Goal: Check status: Check status

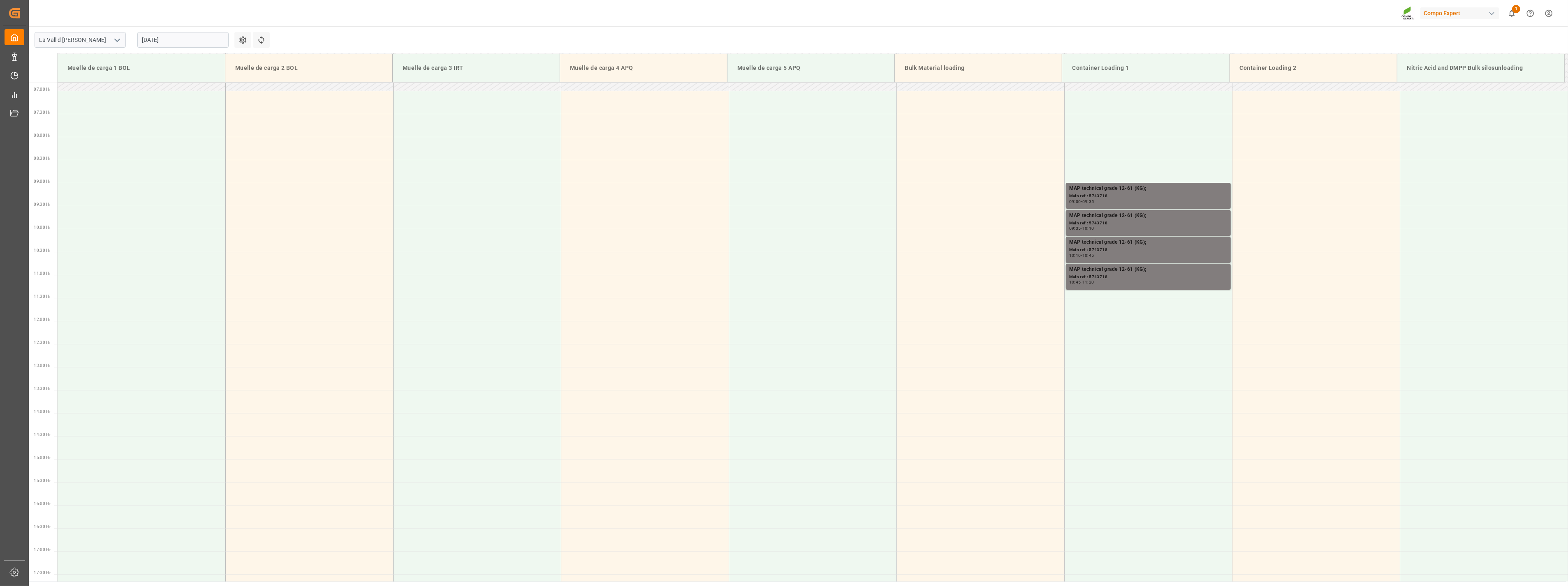
scroll to position [363, 0]
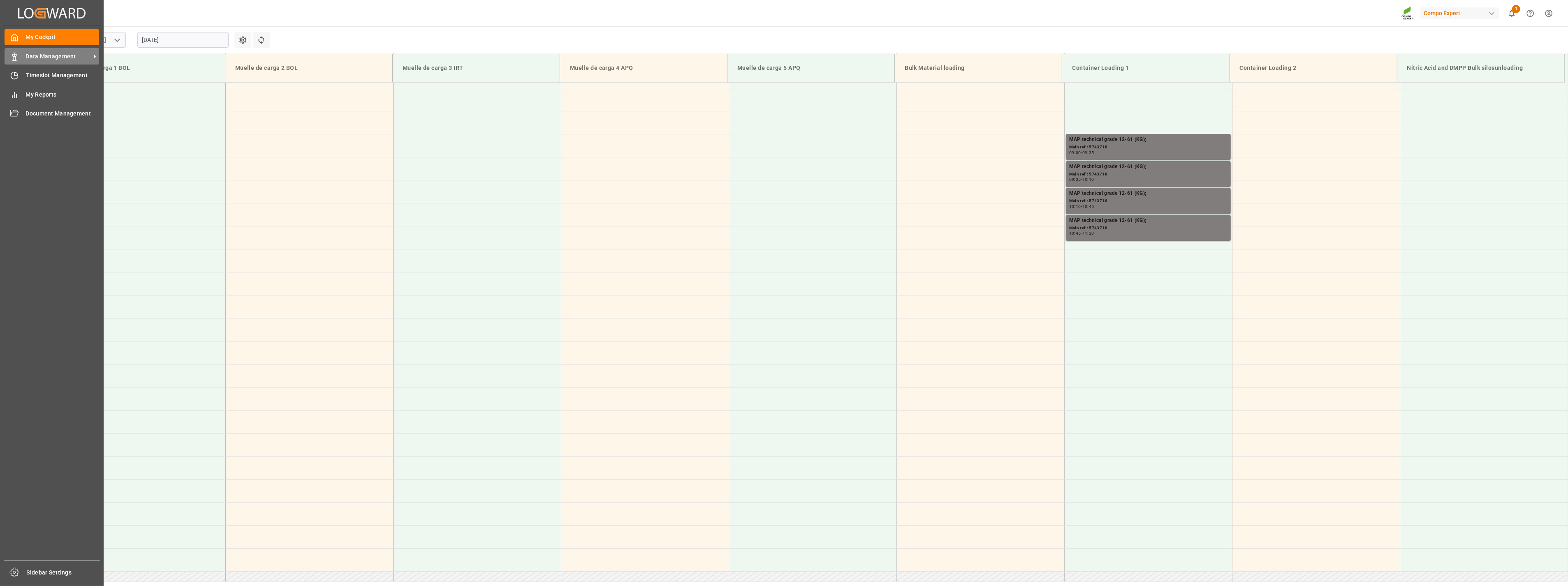
click at [21, 58] on div "Data Management Data Management" at bounding box center [51, 56] width 95 height 16
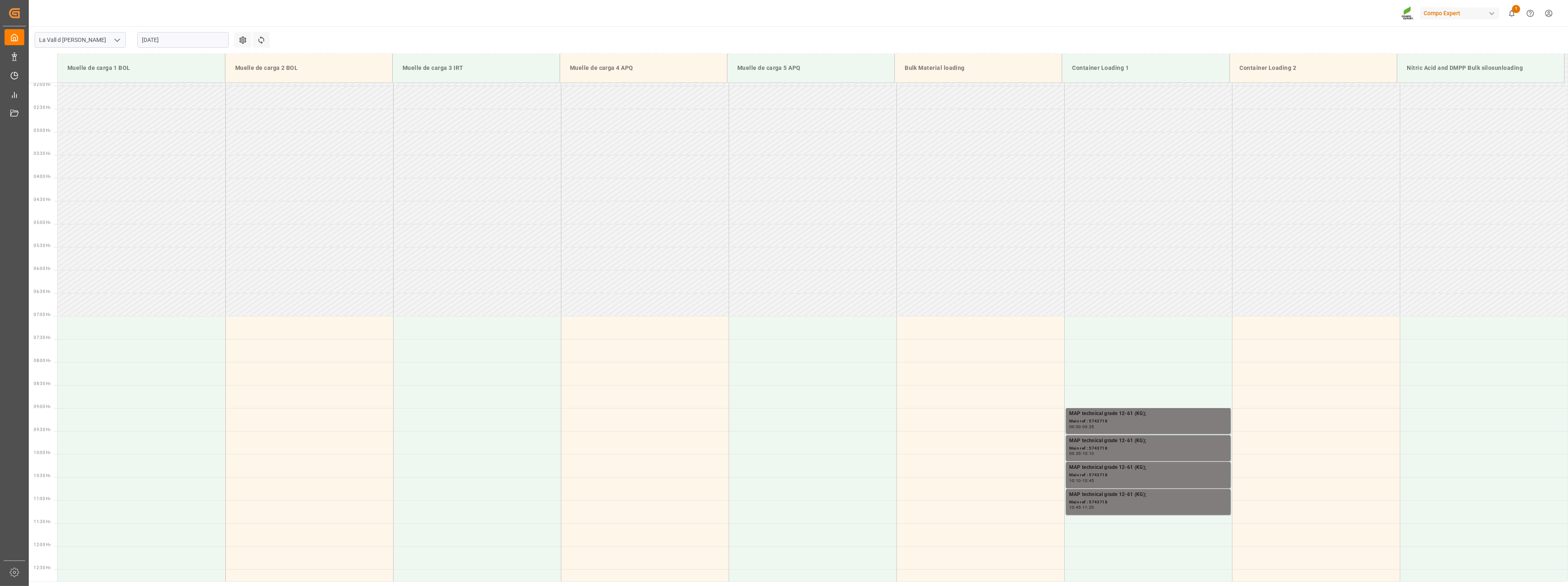
scroll to position [180, 0]
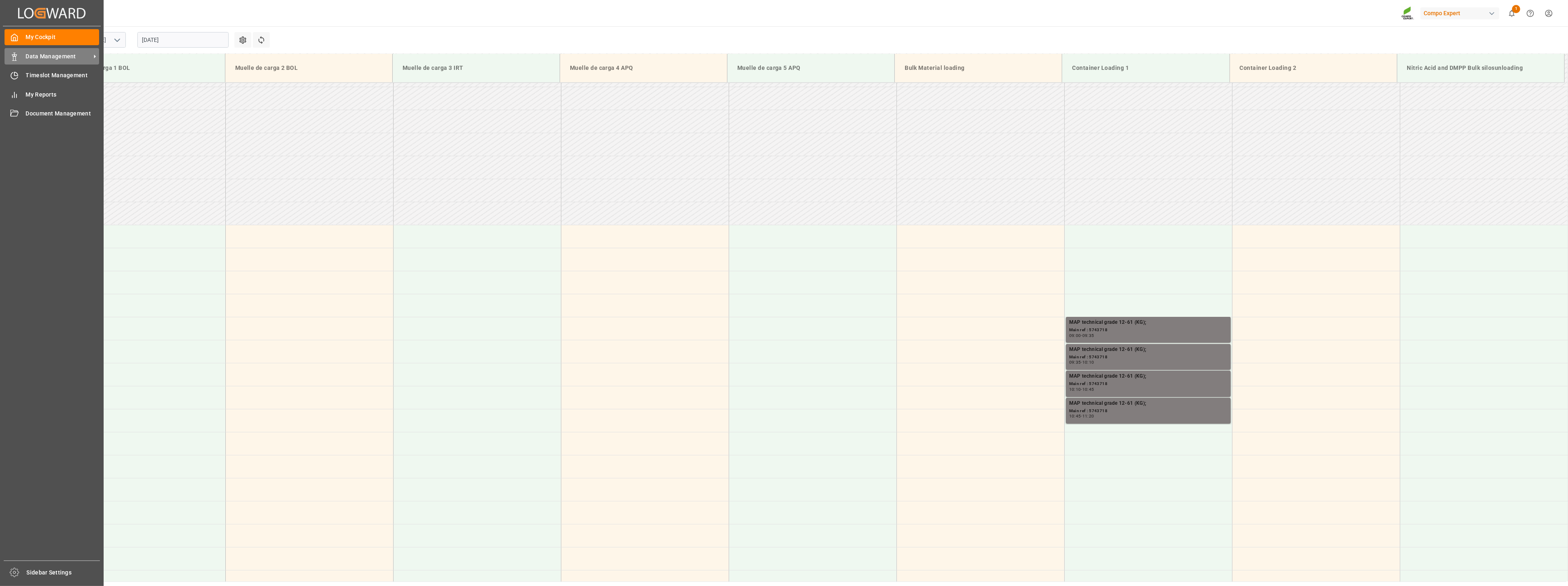
click at [32, 56] on span "Data Management" at bounding box center [58, 56] width 65 height 8
click at [29, 57] on span "Data Management" at bounding box center [58, 56] width 65 height 8
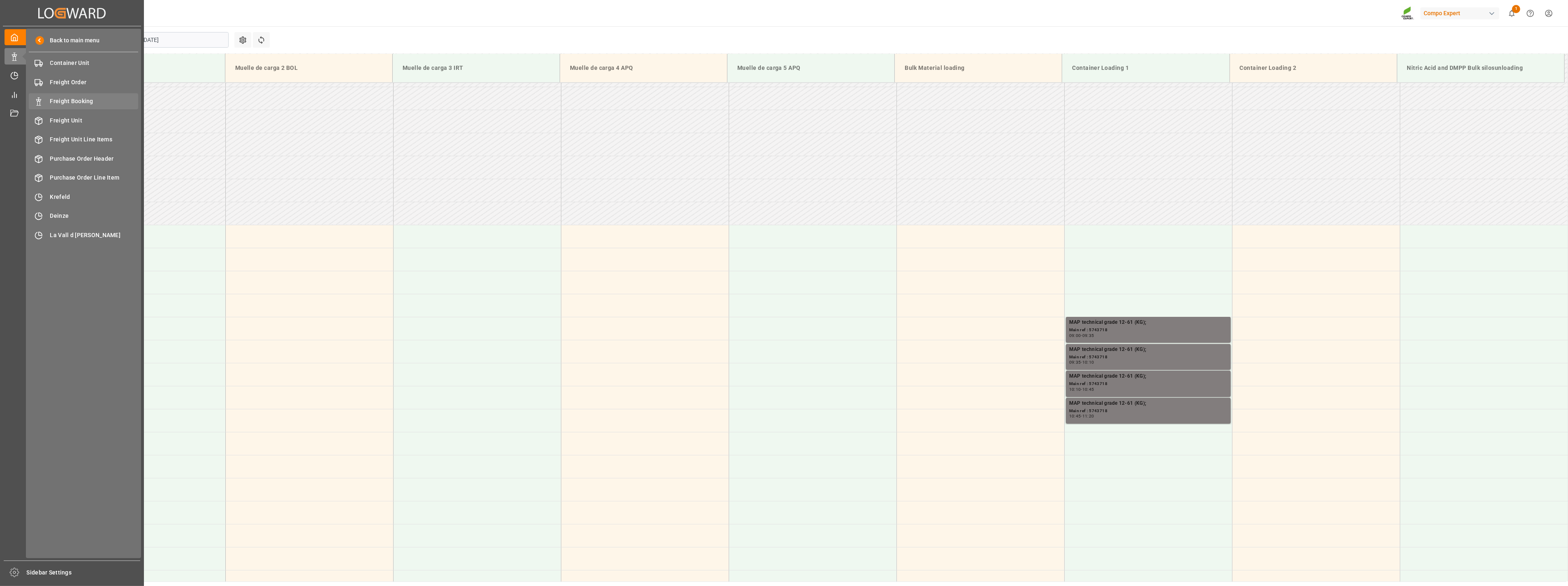
click at [73, 101] on span "Freight Booking" at bounding box center [94, 101] width 88 height 8
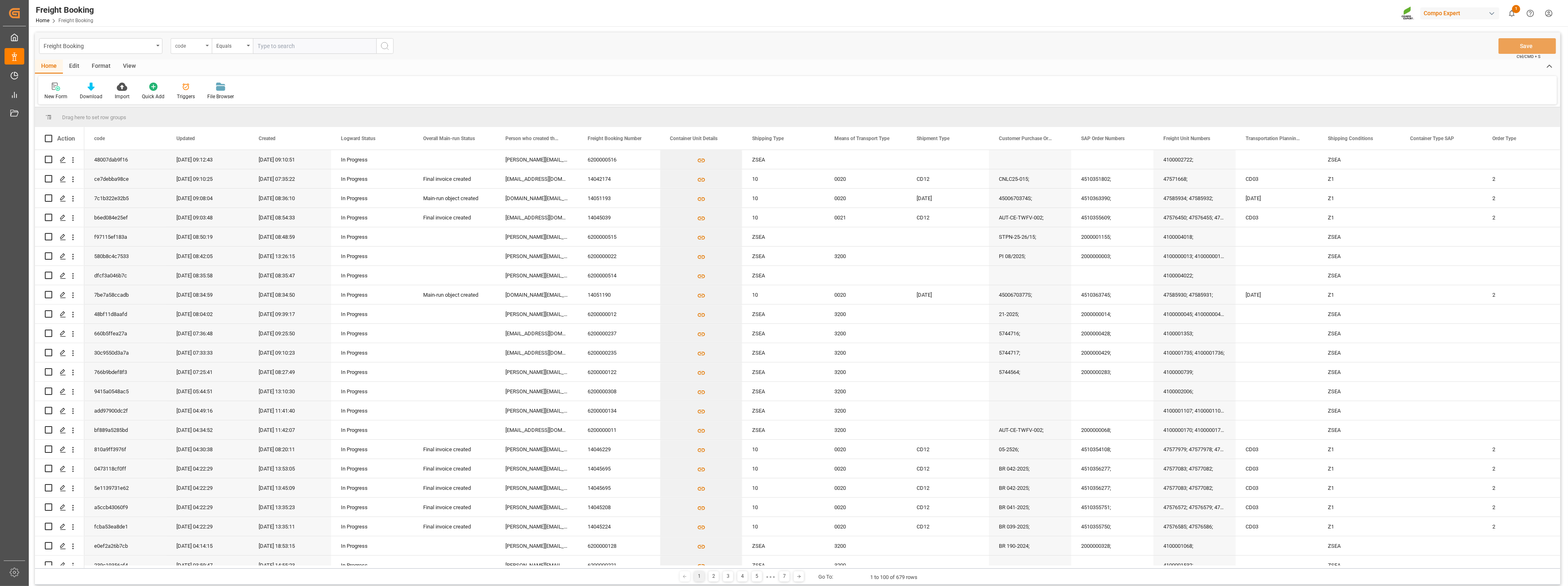
click at [207, 48] on div "code" at bounding box center [191, 46] width 41 height 16
type input "sap"
click at [216, 82] on div "SAP Order Numbers" at bounding box center [232, 84] width 123 height 17
click at [290, 51] on input "text" at bounding box center [314, 46] width 123 height 16
paste input "4510339113"
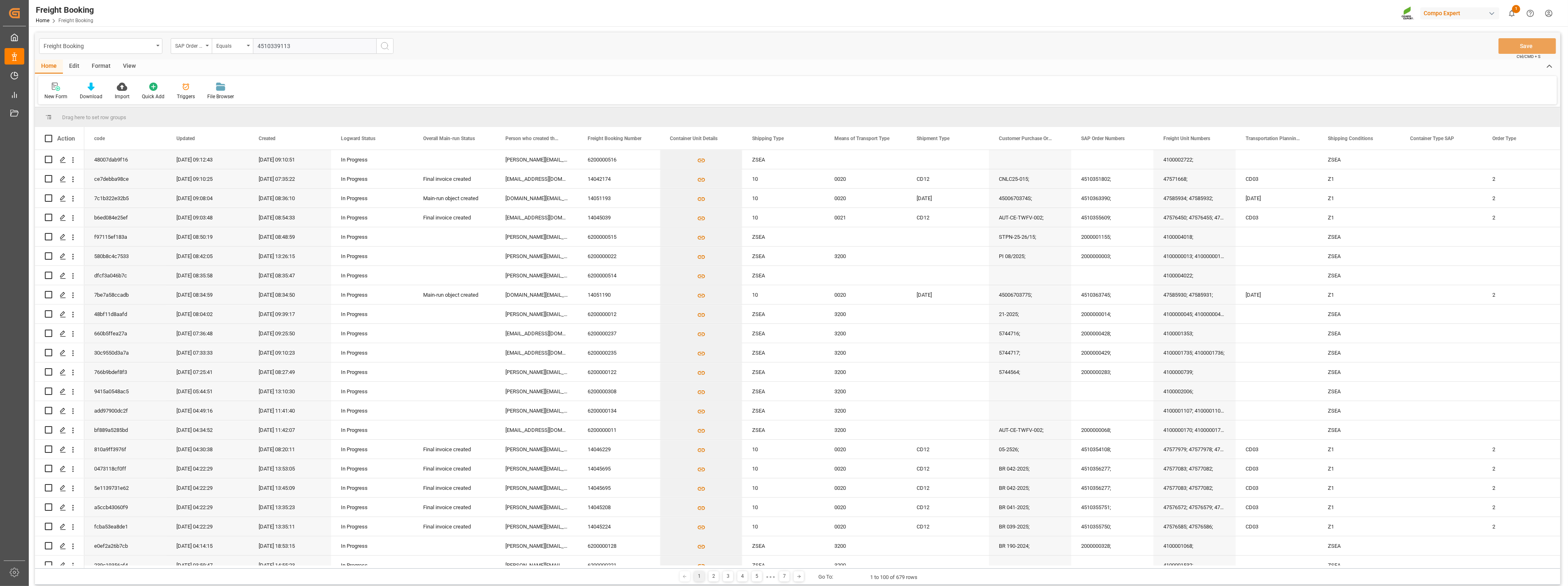
type input "4510339113;"
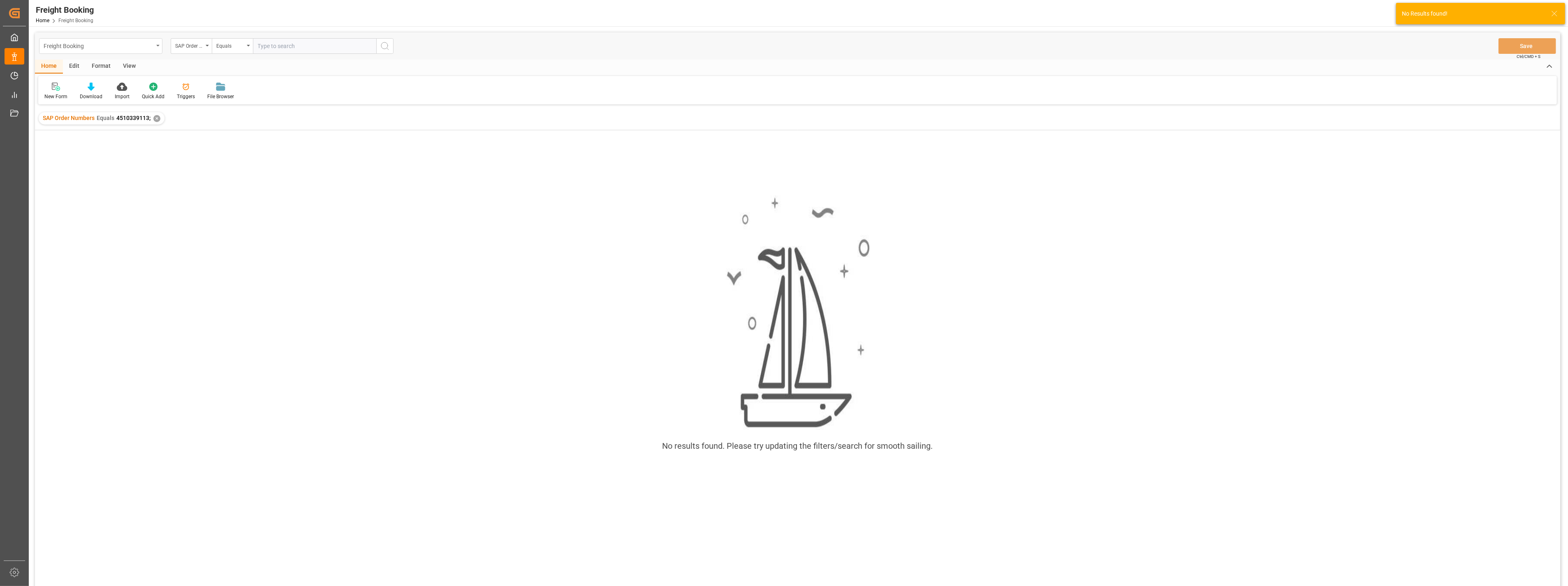
click at [92, 48] on div "Freight Booking" at bounding box center [98, 45] width 110 height 11
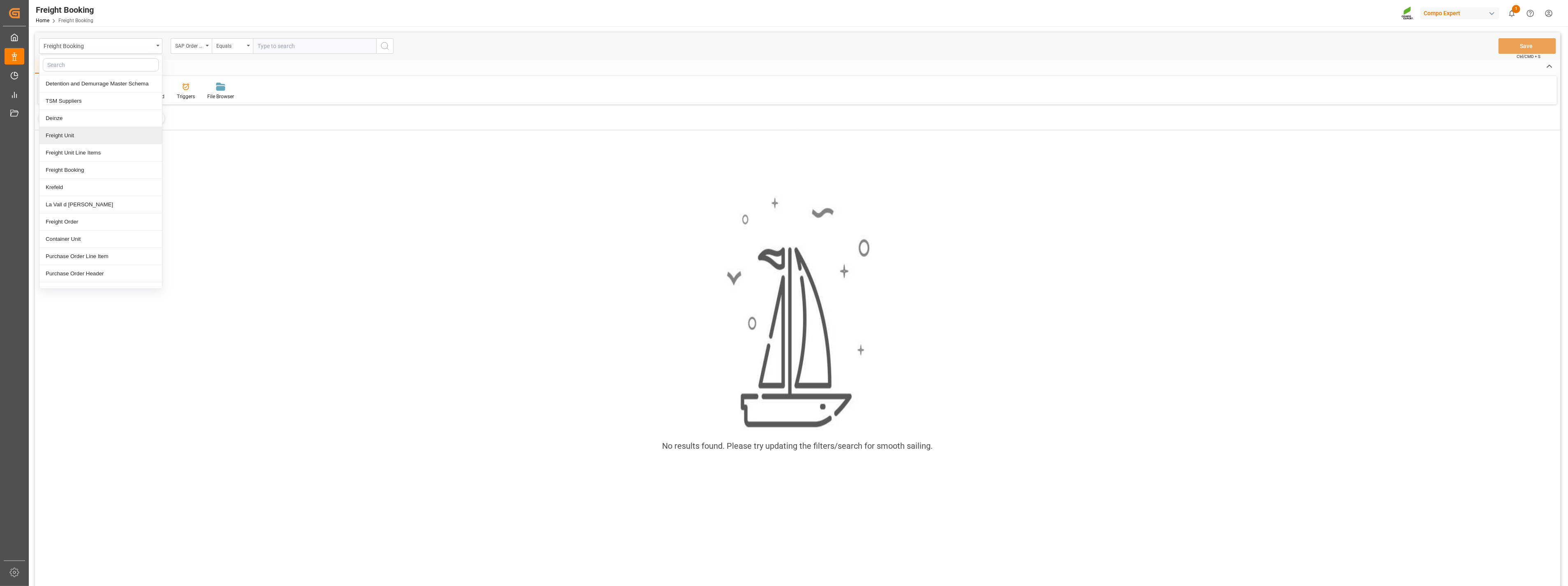
click at [72, 138] on div "Freight Unit" at bounding box center [101, 135] width 123 height 17
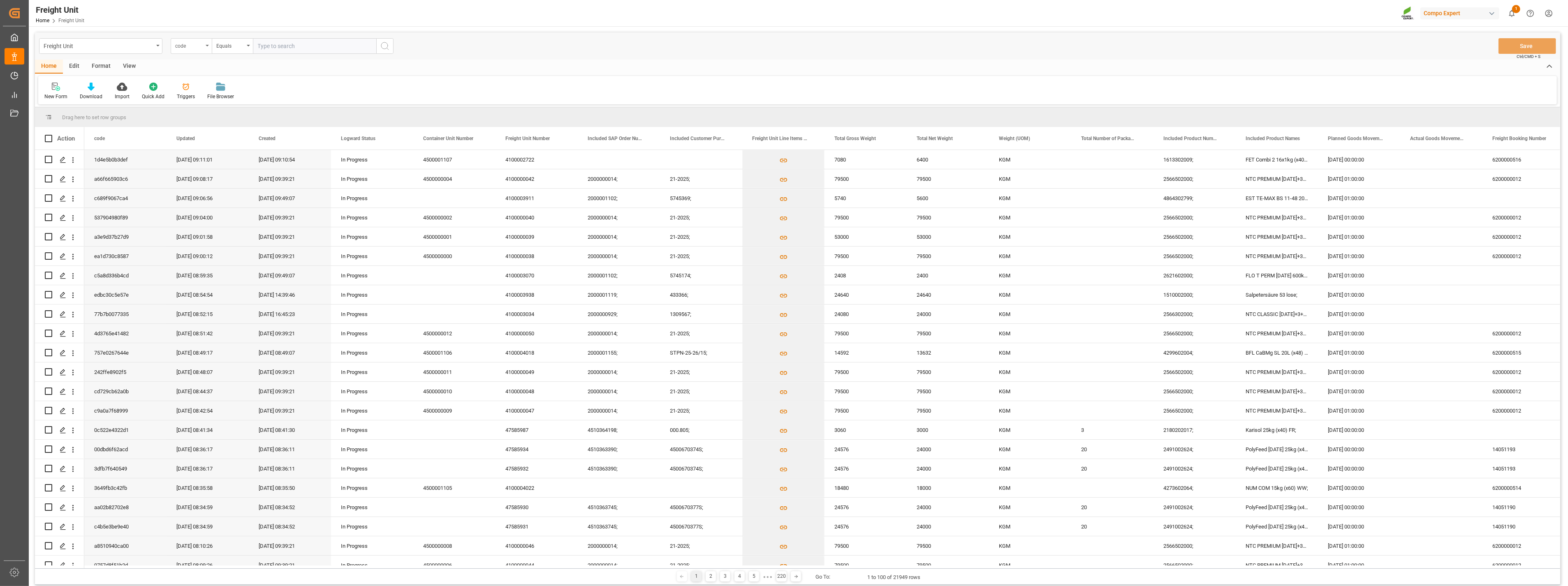
click at [209, 46] on div "code" at bounding box center [191, 46] width 41 height 16
type input "sap"
click at [214, 88] on div "Included SAP Order Number" at bounding box center [232, 84] width 123 height 17
click at [287, 45] on input "text" at bounding box center [314, 46] width 123 height 16
paste input "4510339113"
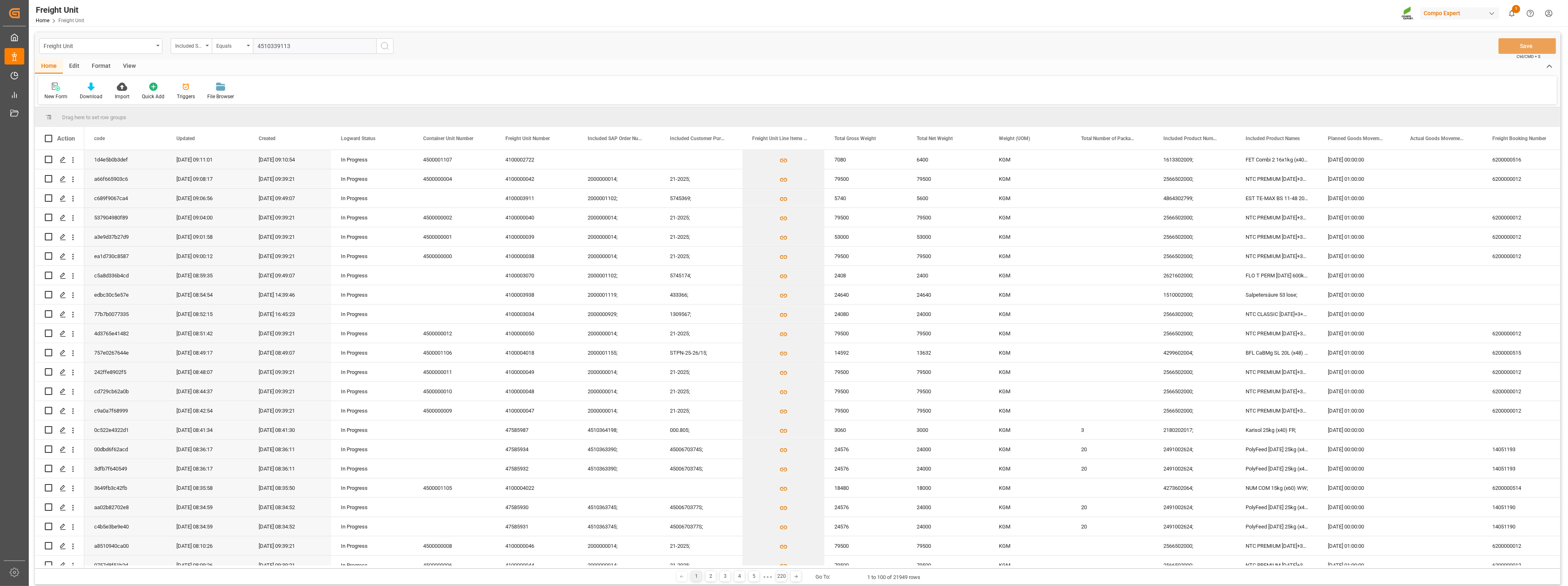
type input "4510339113;"
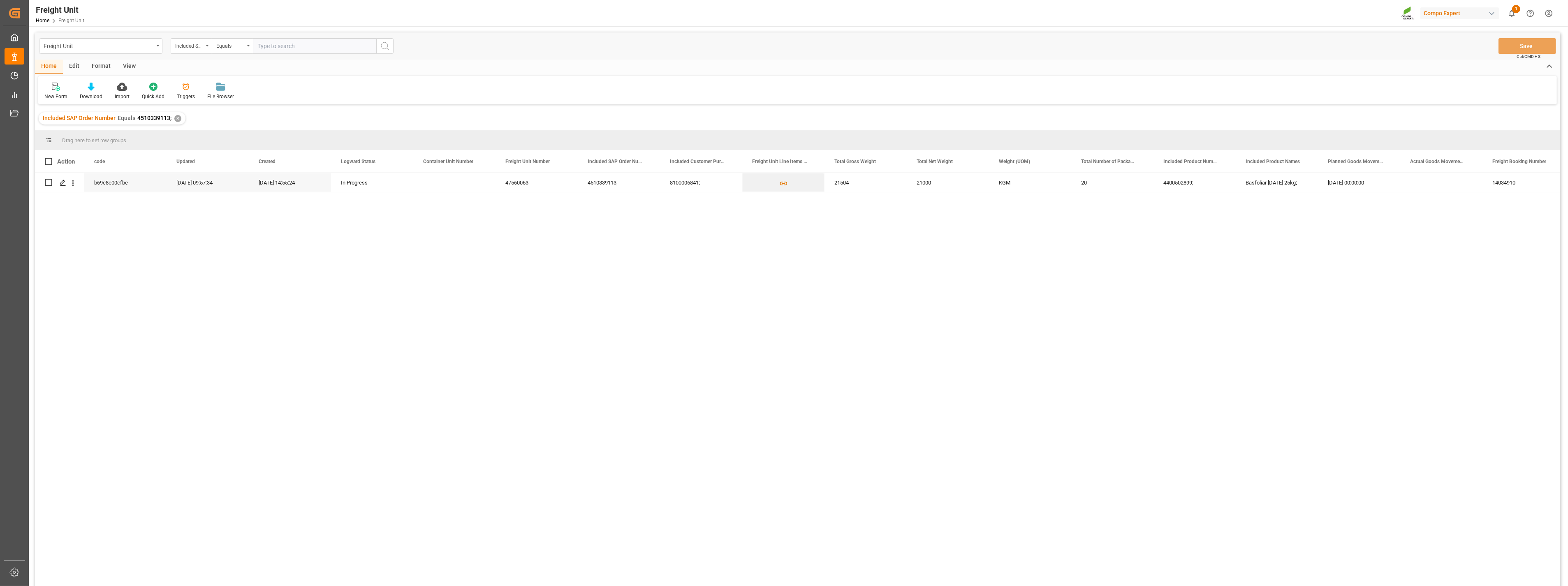
click at [276, 48] on input "text" at bounding box center [314, 46] width 123 height 16
click at [176, 116] on div "✕" at bounding box center [178, 118] width 7 height 7
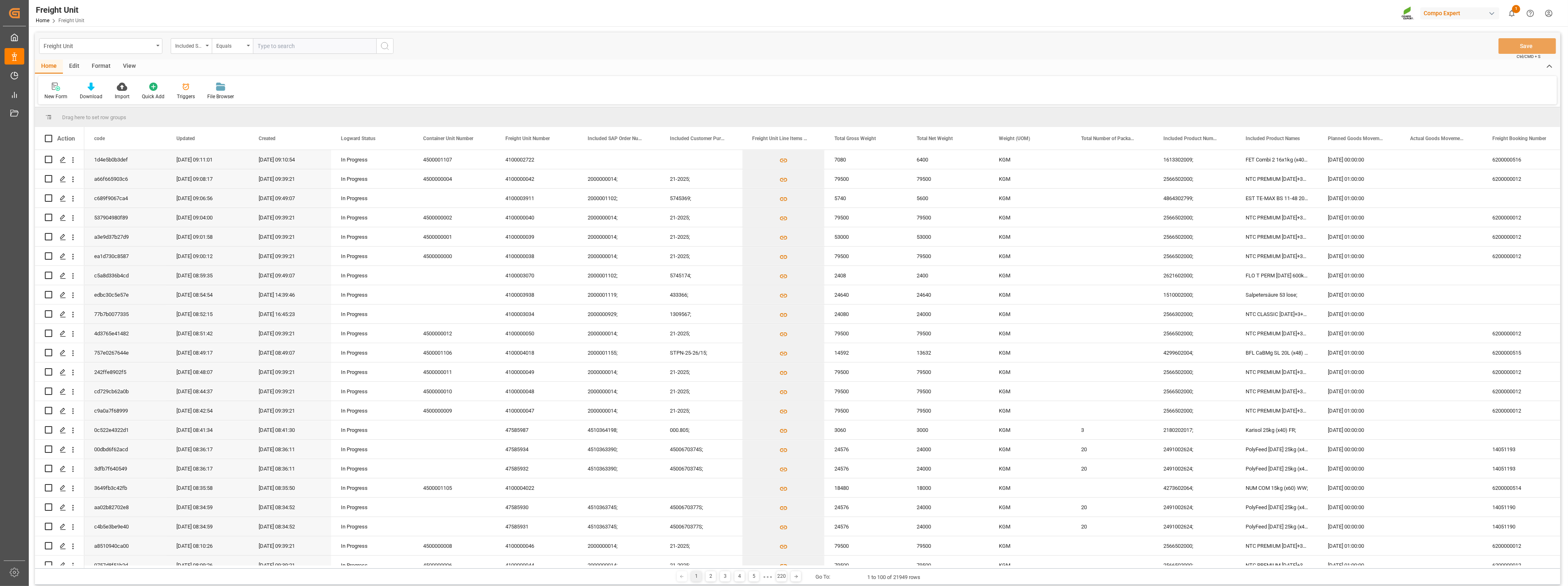
click at [341, 47] on input "text" at bounding box center [314, 46] width 123 height 16
paste input "4510359966"
type input "4510359966;"
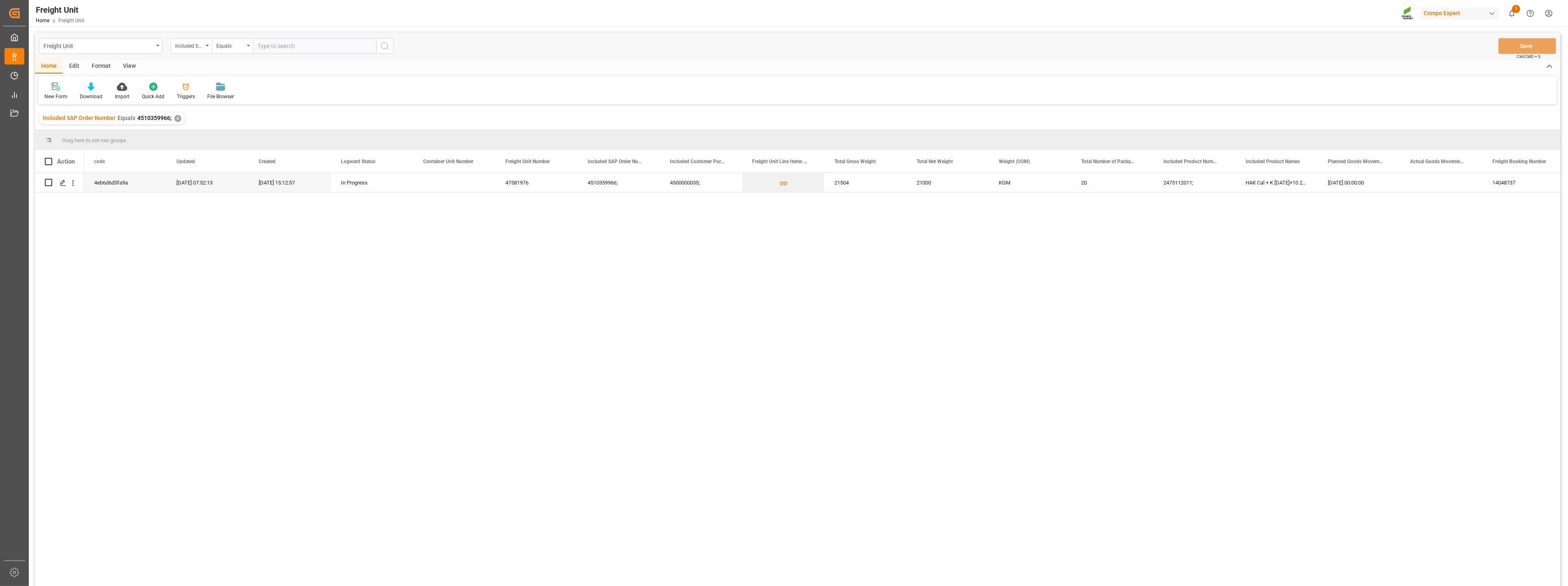
click at [175, 118] on div "✕" at bounding box center [178, 118] width 7 height 7
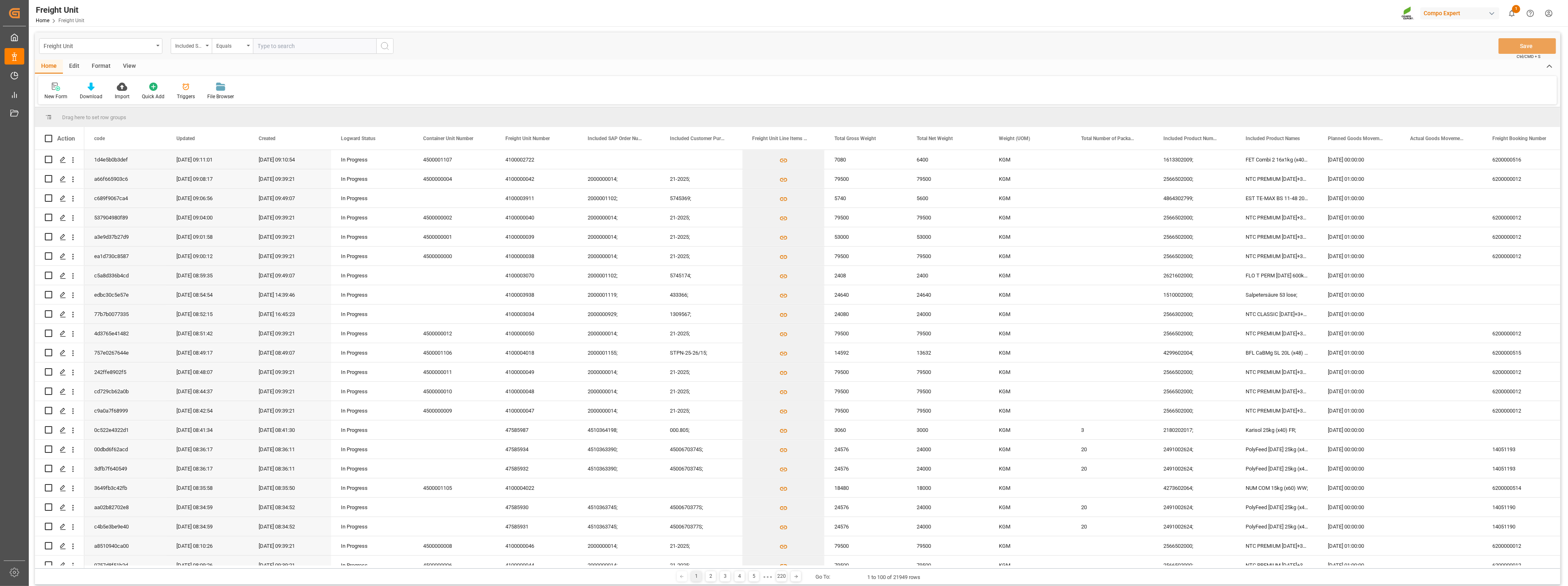
click at [278, 48] on input "text" at bounding box center [314, 46] width 123 height 16
paste input "4510360167"
type input "4510360167;"
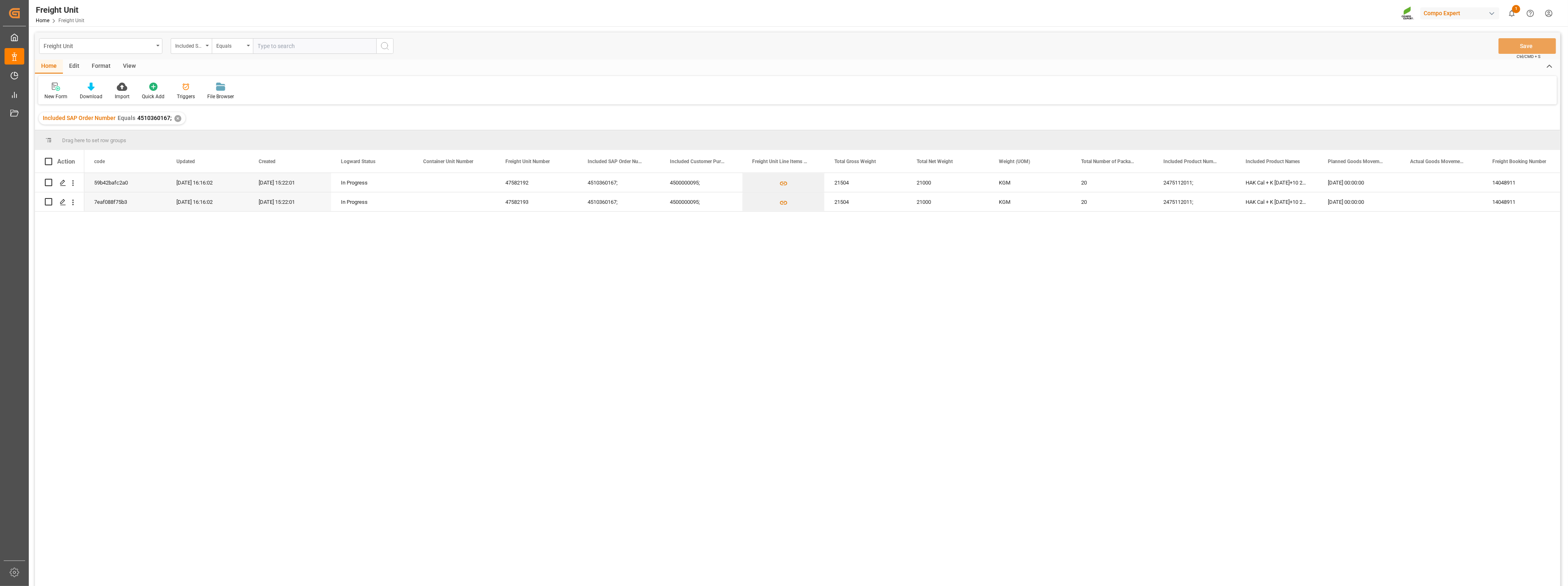
click at [299, 48] on input "text" at bounding box center [314, 46] width 123 height 16
paste input "4510360189"
click at [177, 119] on div "✕" at bounding box center [178, 118] width 7 height 7
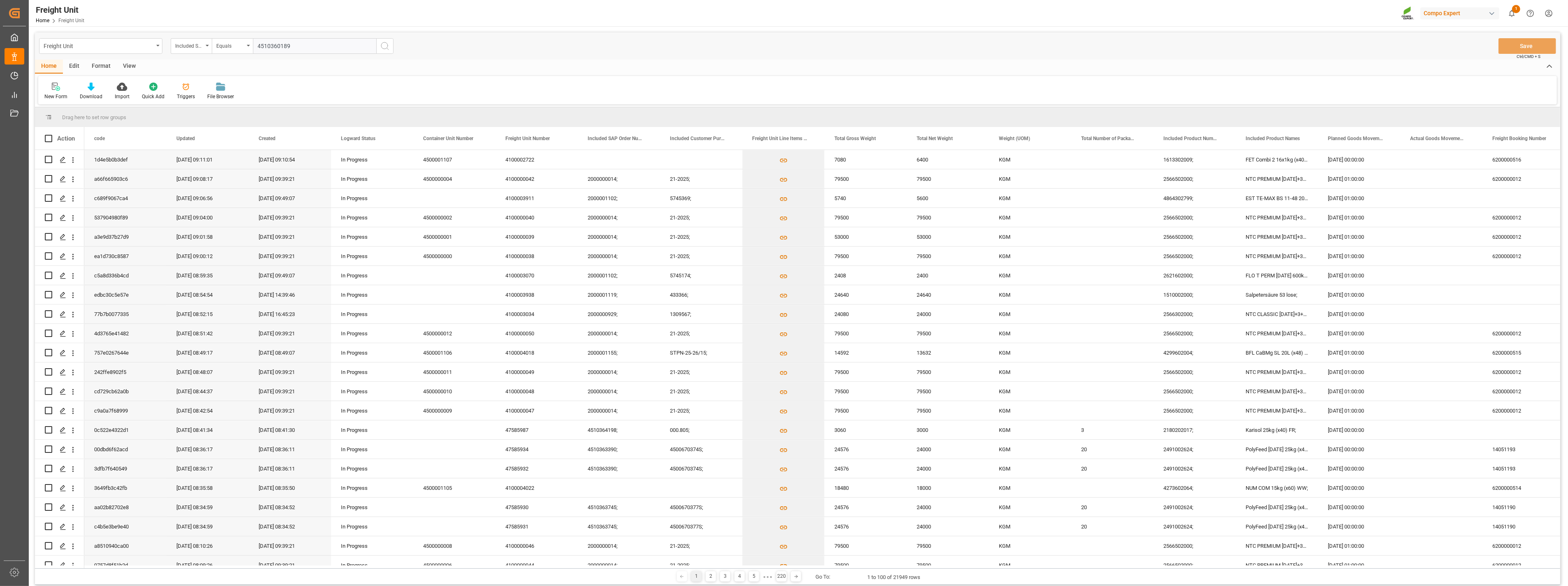
drag, startPoint x: 307, startPoint y: 45, endPoint x: 196, endPoint y: 37, distance: 111.3
click at [196, 37] on div "Freight Unit Included SAP Order Number Equals 4510360189 Save Ctrl/CMD + S" at bounding box center [797, 46] width 1526 height 27
paste input ";"
type input "4510360189;"
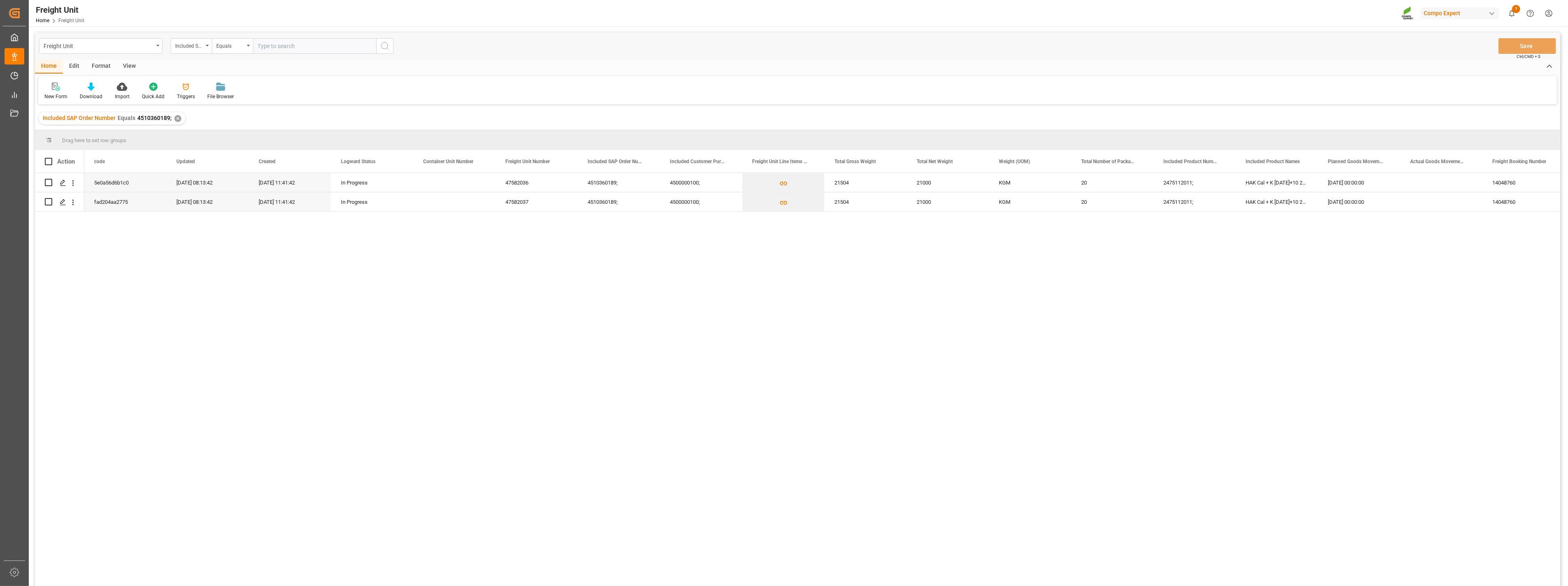
click at [274, 46] on input "text" at bounding box center [314, 46] width 123 height 16
click at [172, 117] on div "Included SAP Order Number Equals 4510360189; ✕" at bounding box center [112, 118] width 147 height 12
click at [178, 118] on div "✕" at bounding box center [178, 118] width 7 height 7
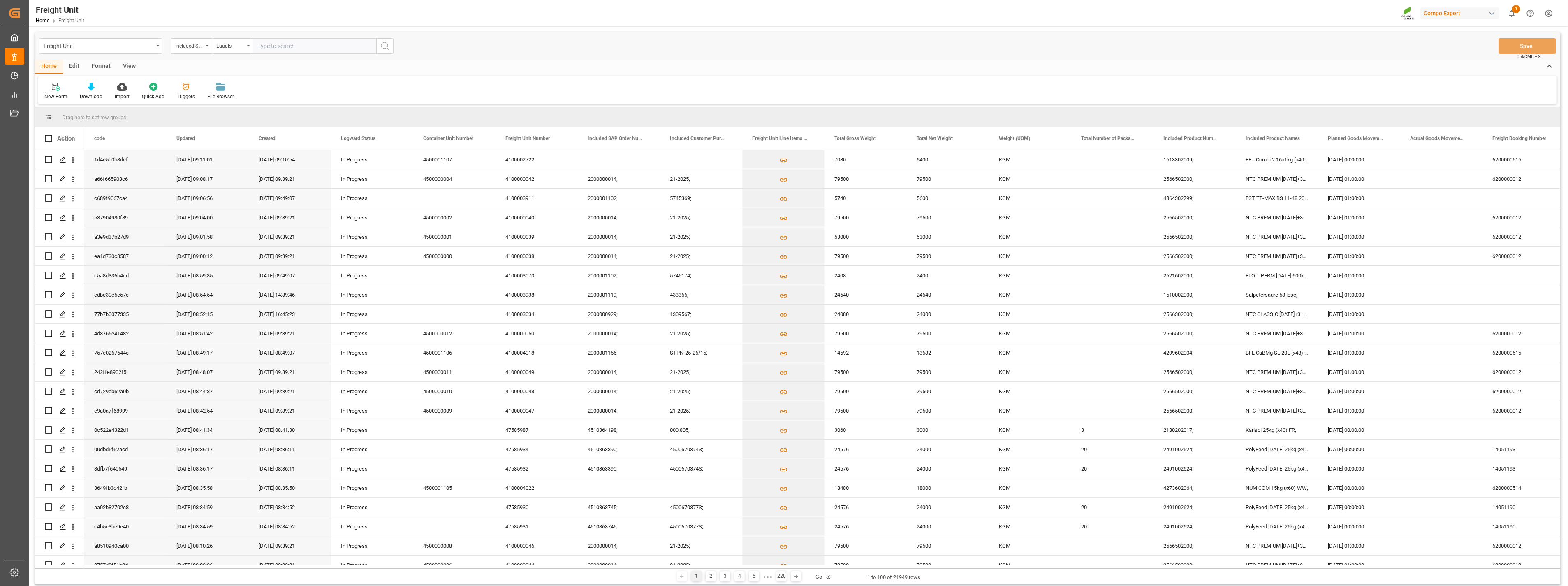
click at [278, 45] on input "text" at bounding box center [314, 46] width 123 height 16
paste input "4510360546"
type input "4510360546;"
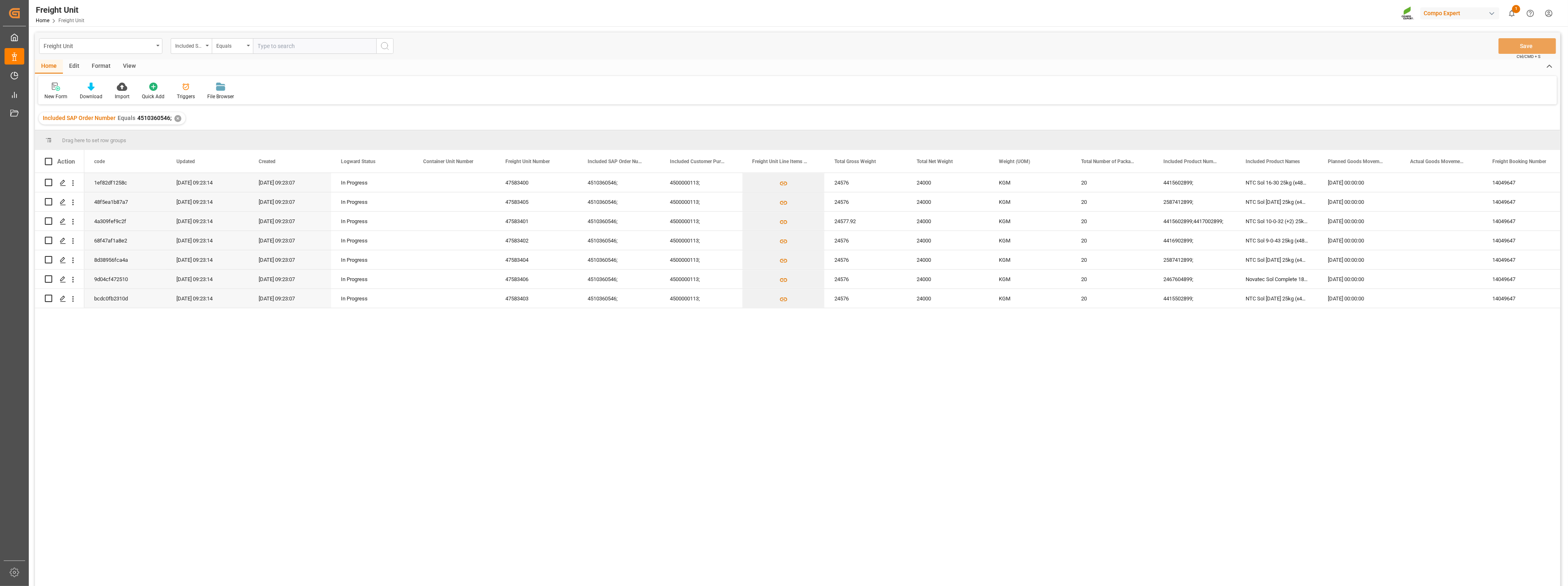
click at [178, 118] on div "✕" at bounding box center [178, 118] width 7 height 7
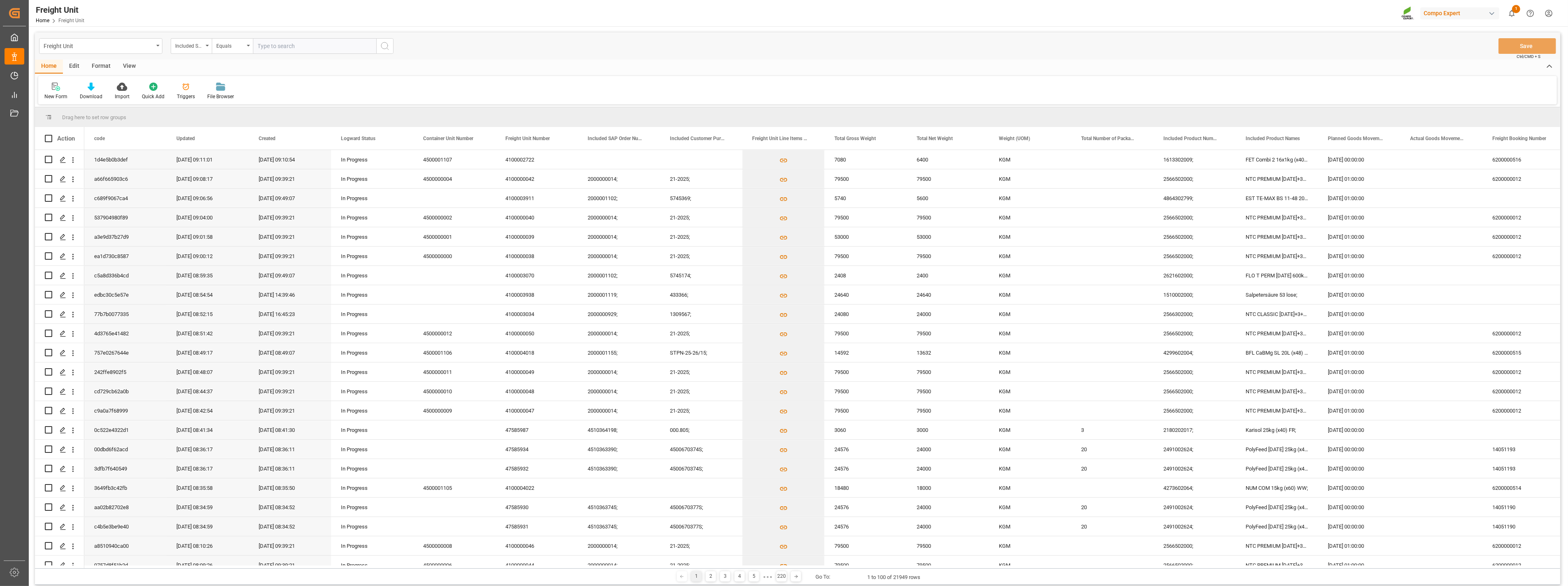
click at [281, 44] on input "text" at bounding box center [314, 46] width 123 height 16
paste input "4510360569"
type input "4510360569;"
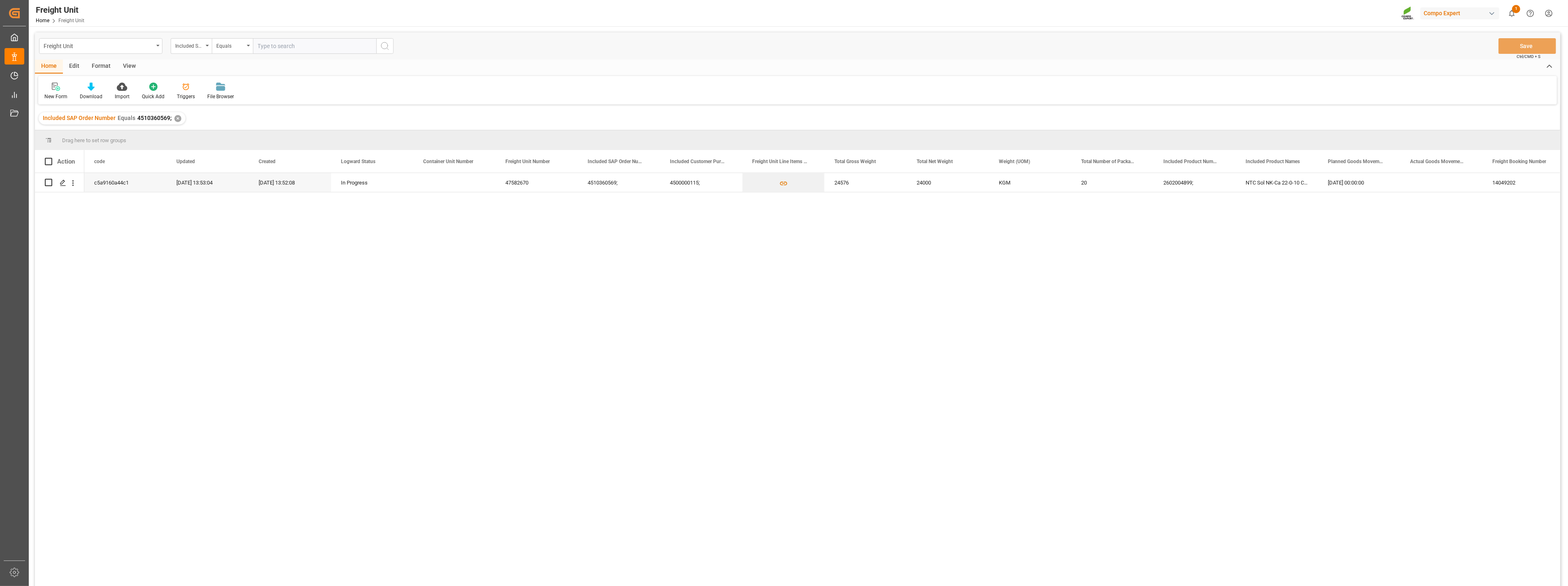
click at [177, 118] on div "✕" at bounding box center [178, 118] width 7 height 7
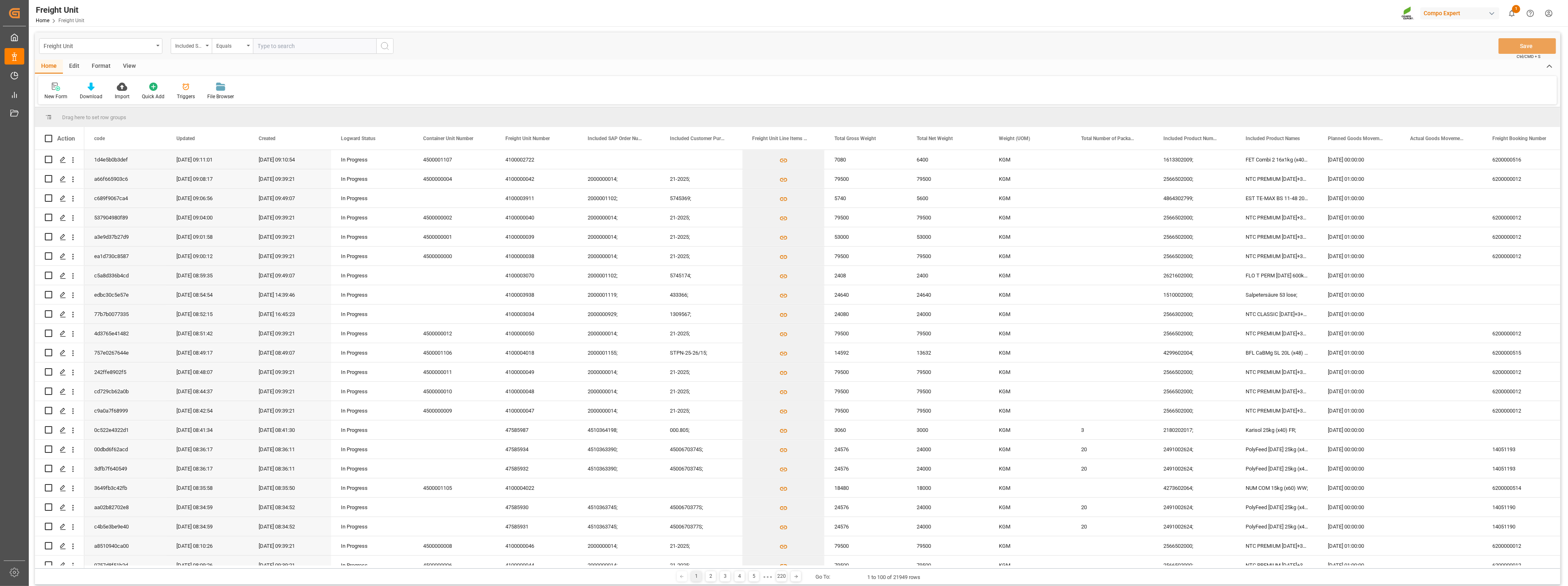
click at [320, 48] on input "text" at bounding box center [314, 46] width 123 height 16
paste input "4510360886"
type input "4510360886;"
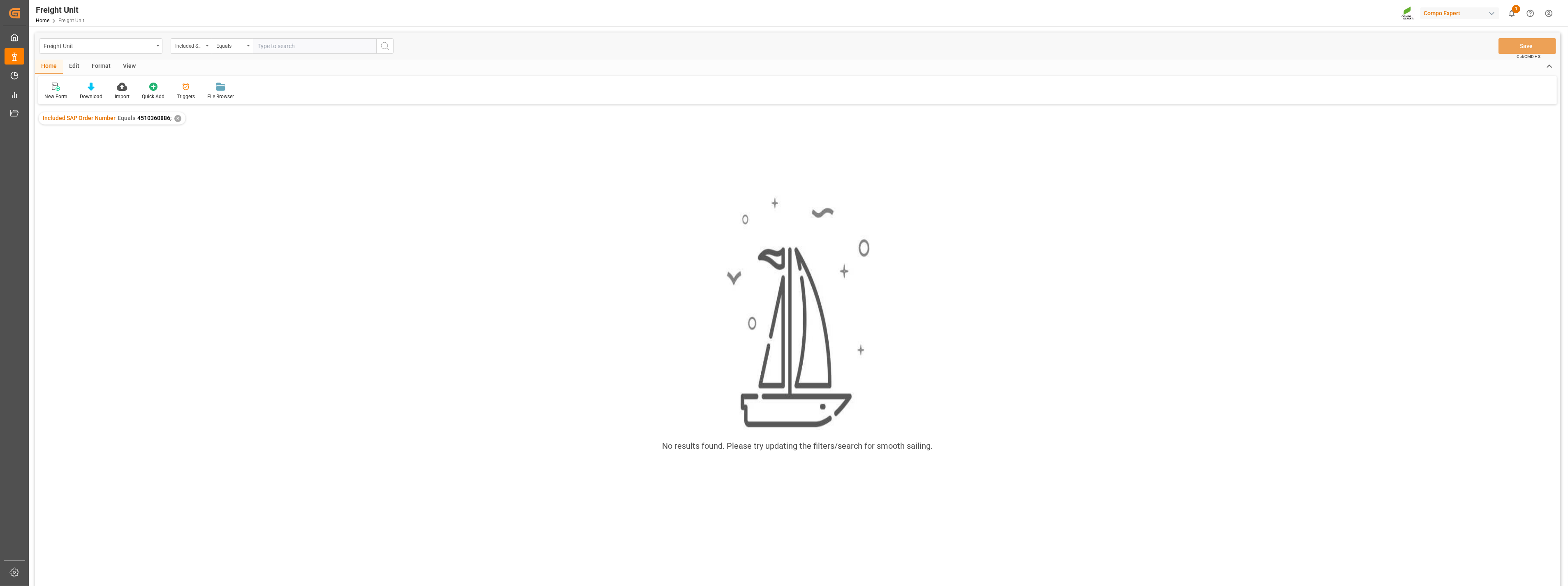
click at [175, 118] on div "✕" at bounding box center [178, 118] width 7 height 7
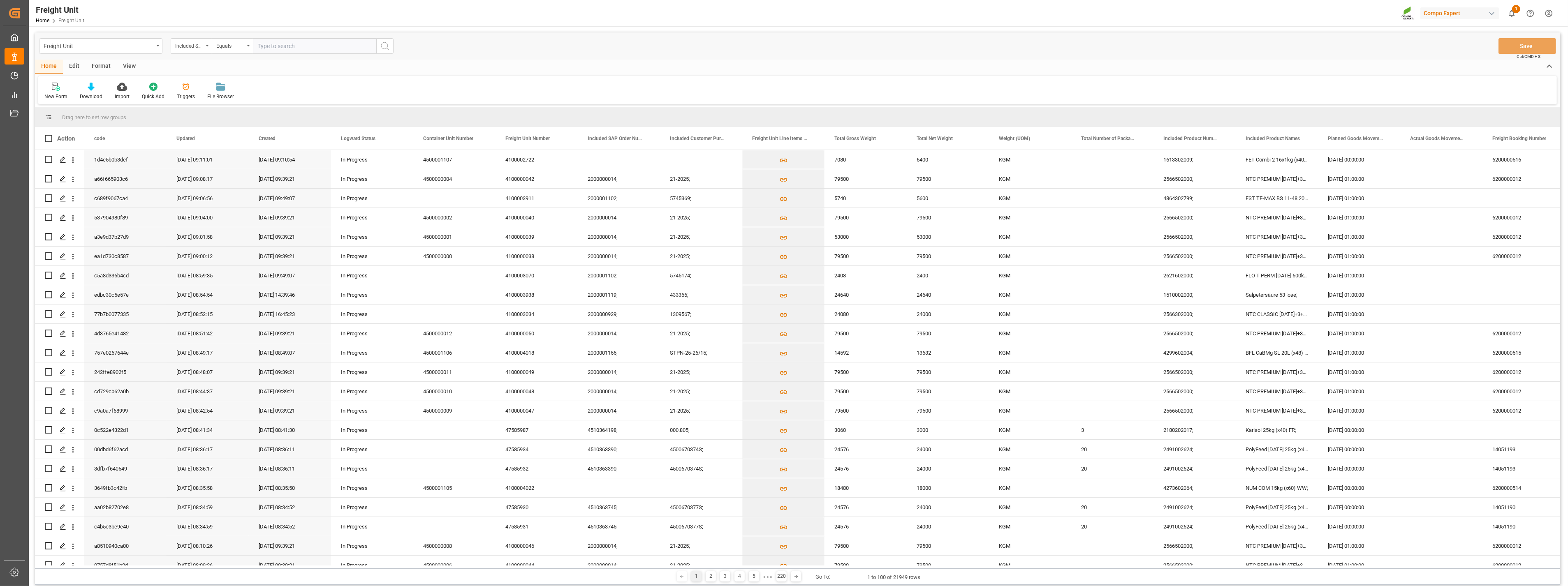
click at [306, 45] on input "text" at bounding box center [314, 46] width 123 height 16
paste input "4510360955"
type input "4510360955;"
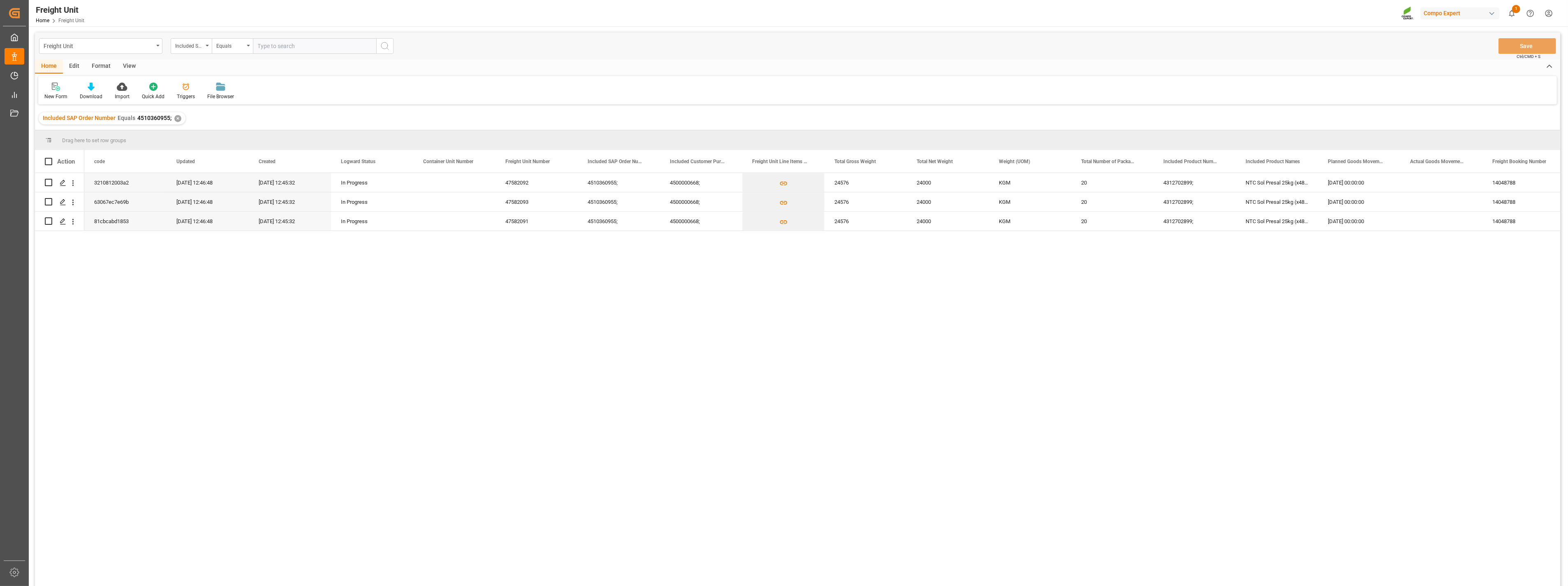
click at [175, 119] on div "✕" at bounding box center [178, 118] width 7 height 7
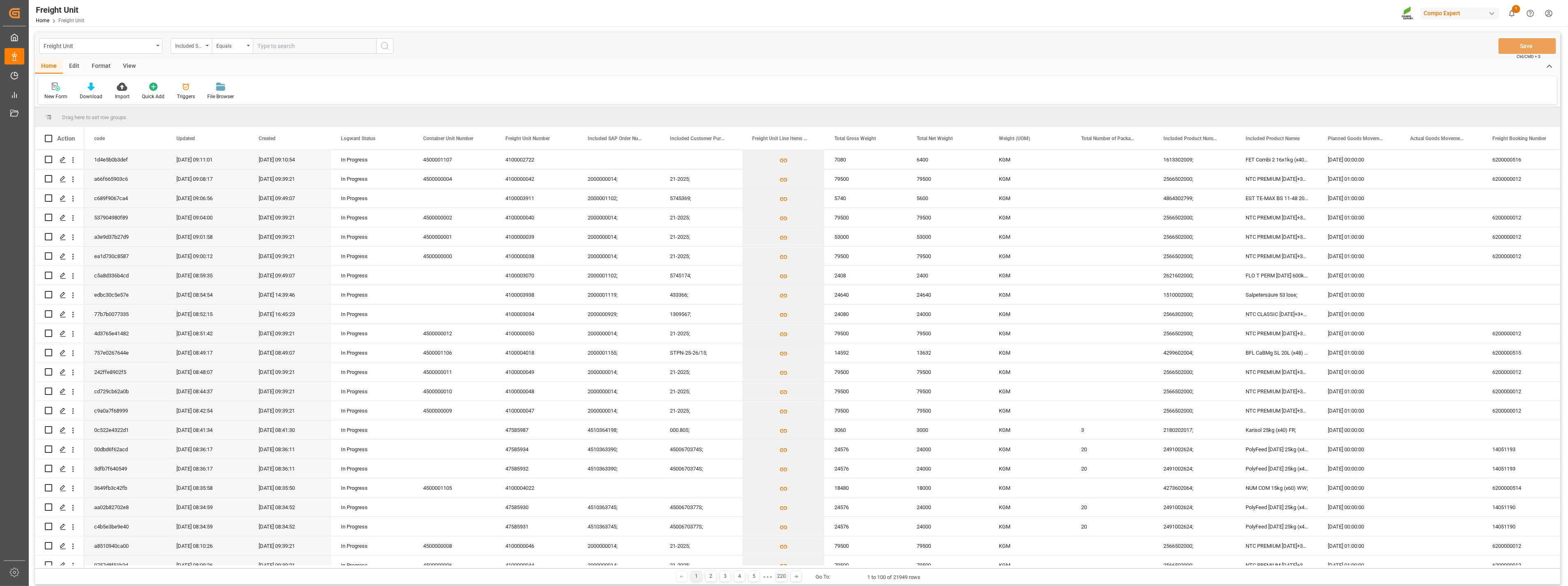
click at [346, 46] on input "text" at bounding box center [314, 46] width 123 height 16
paste input "4510361266"
type input "4510361266;"
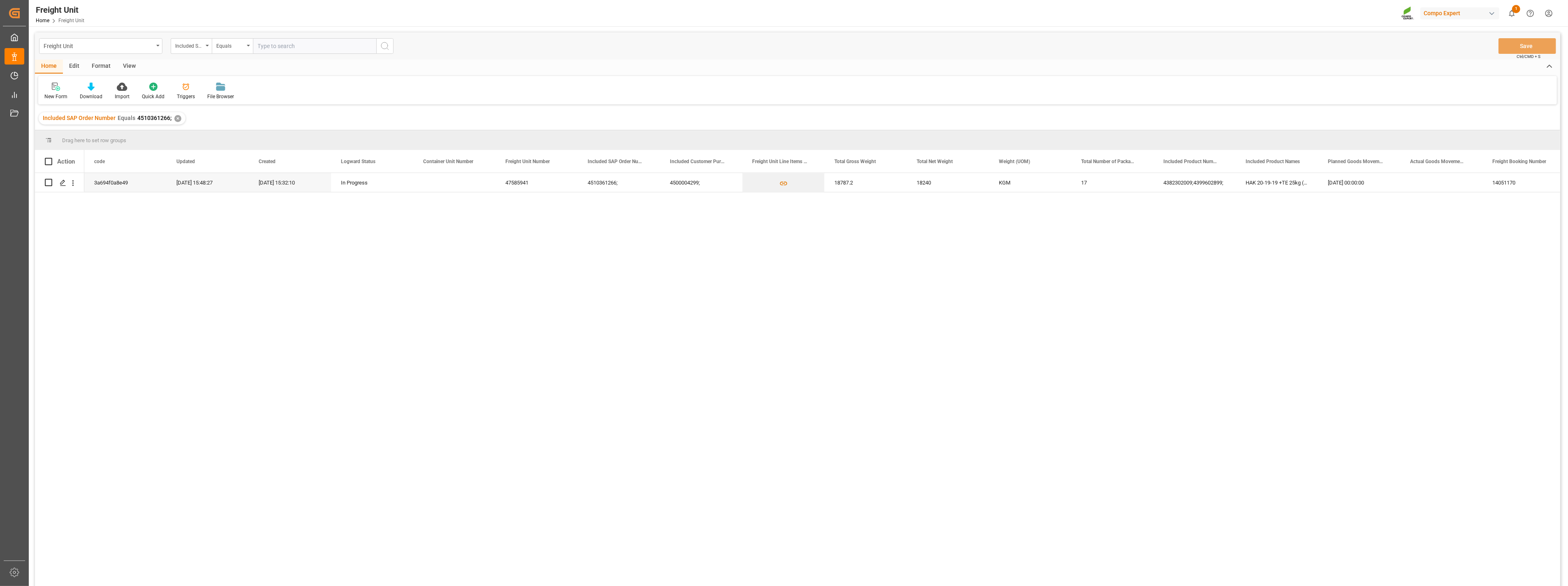
click at [177, 121] on div "✕" at bounding box center [178, 118] width 7 height 7
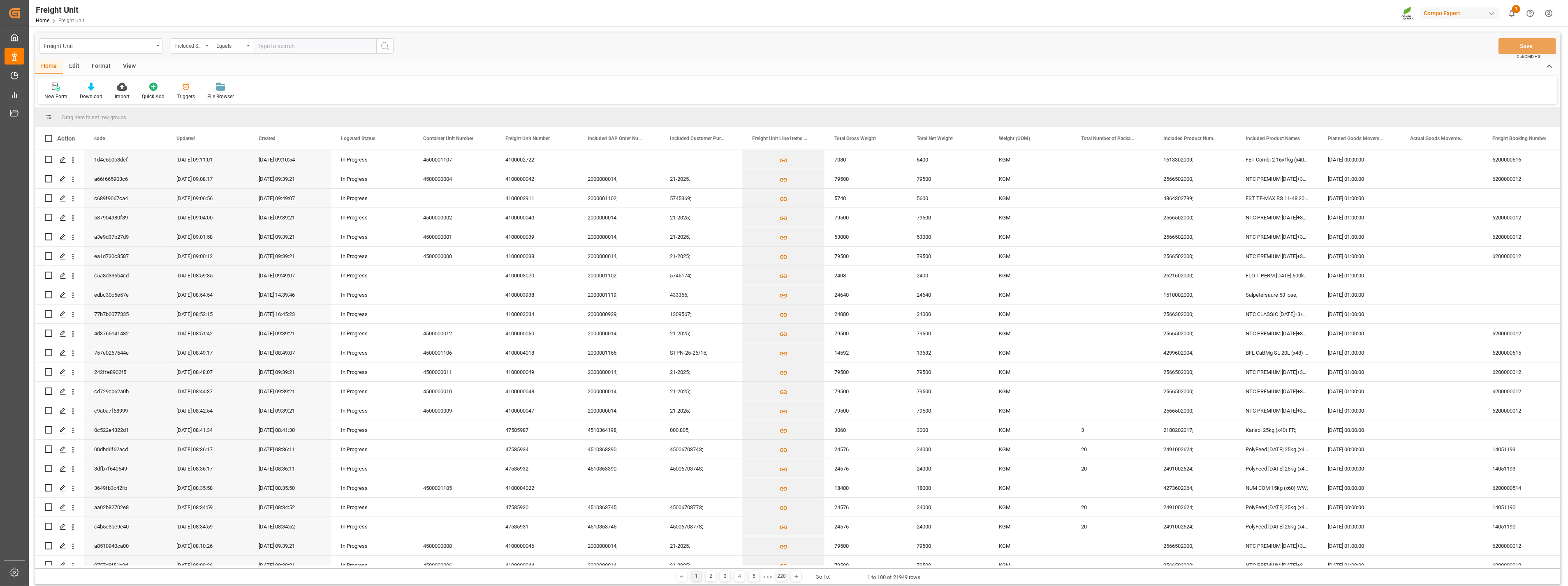
click at [321, 43] on input "text" at bounding box center [314, 46] width 123 height 16
paste input "4510361316"
type input "4510361316;"
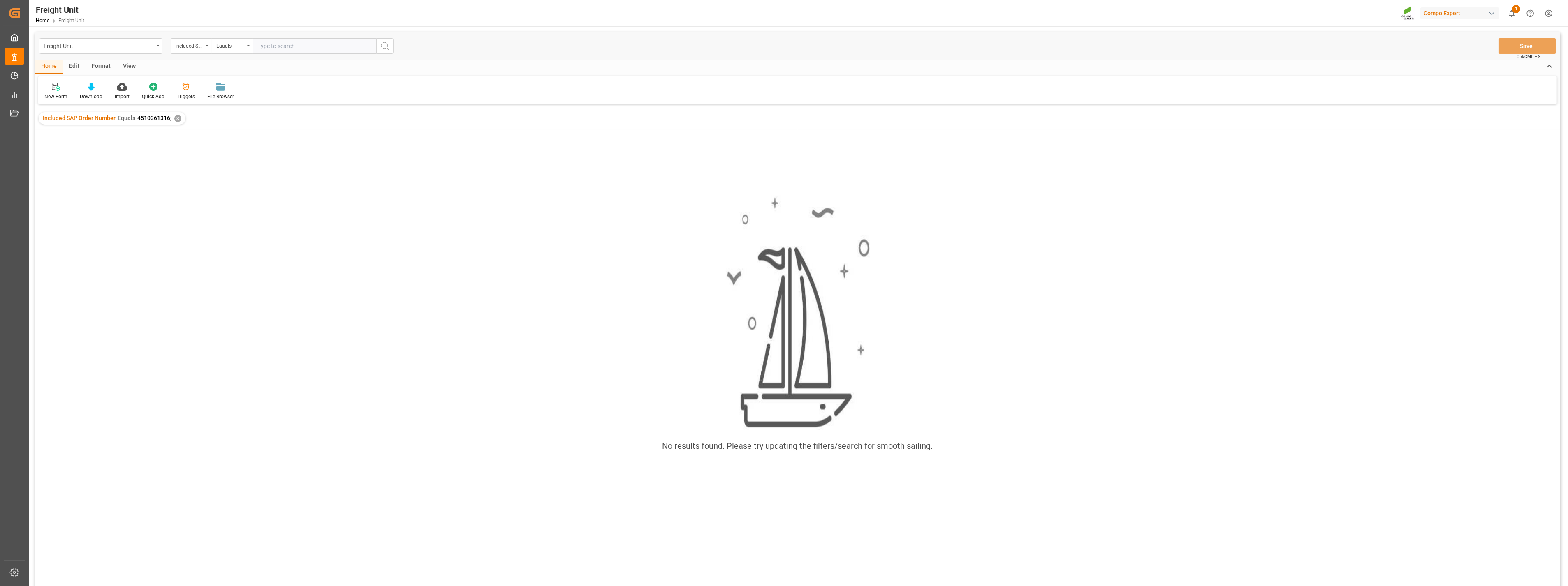
click at [176, 119] on div "✕" at bounding box center [178, 118] width 7 height 7
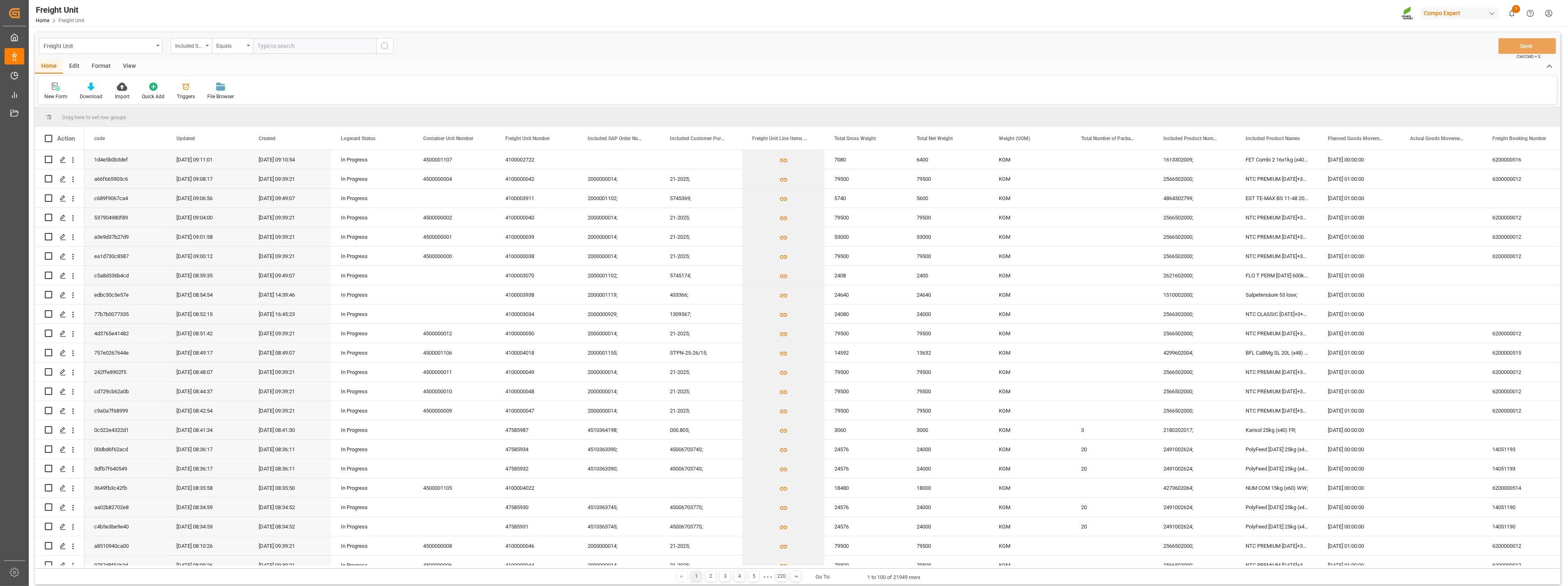
click at [350, 48] on input "text" at bounding box center [314, 46] width 123 height 16
paste input "4510361484"
type input "4510361484;"
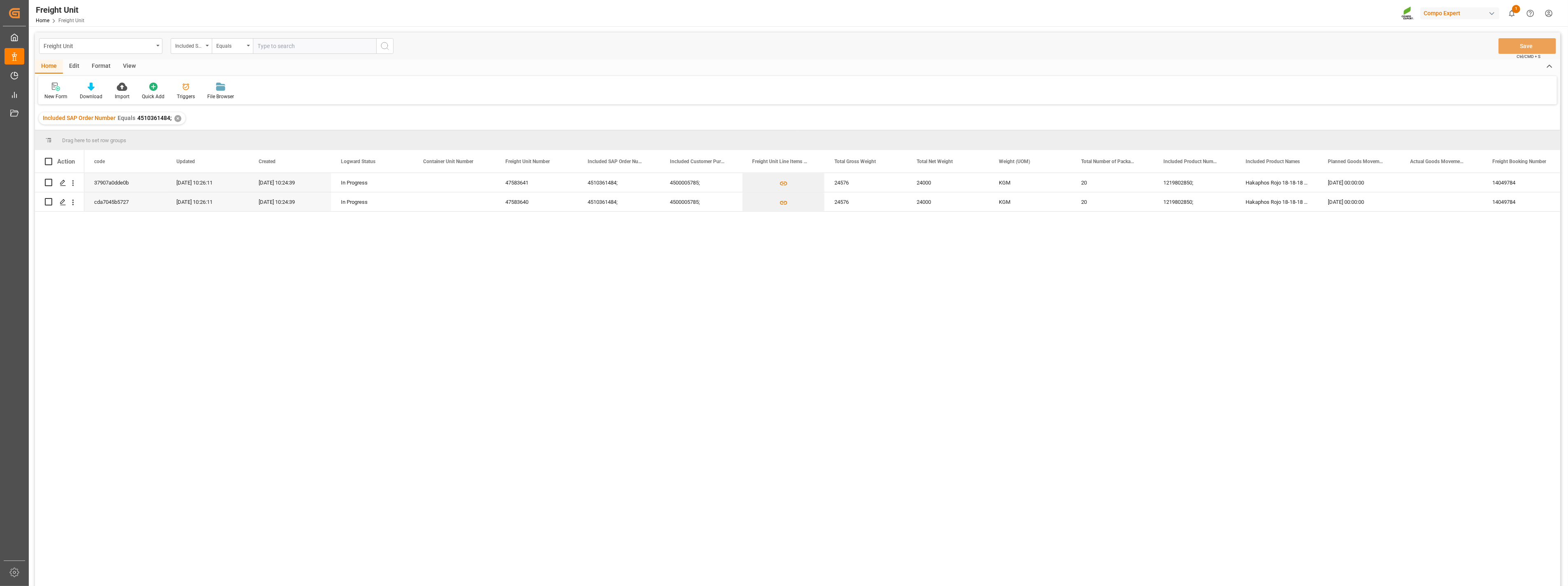
click at [175, 119] on div "✕" at bounding box center [178, 118] width 7 height 7
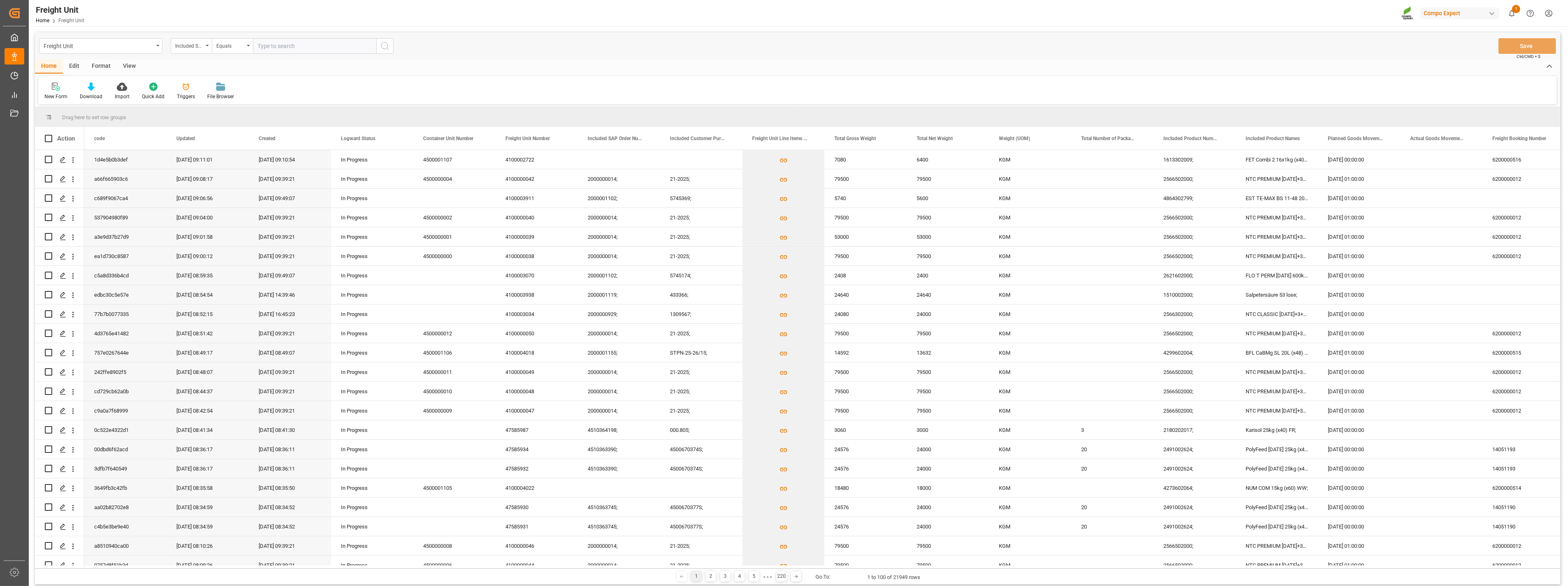
click at [290, 48] on input "text" at bounding box center [314, 46] width 123 height 16
paste input "4510361488"
type input "4510361488;"
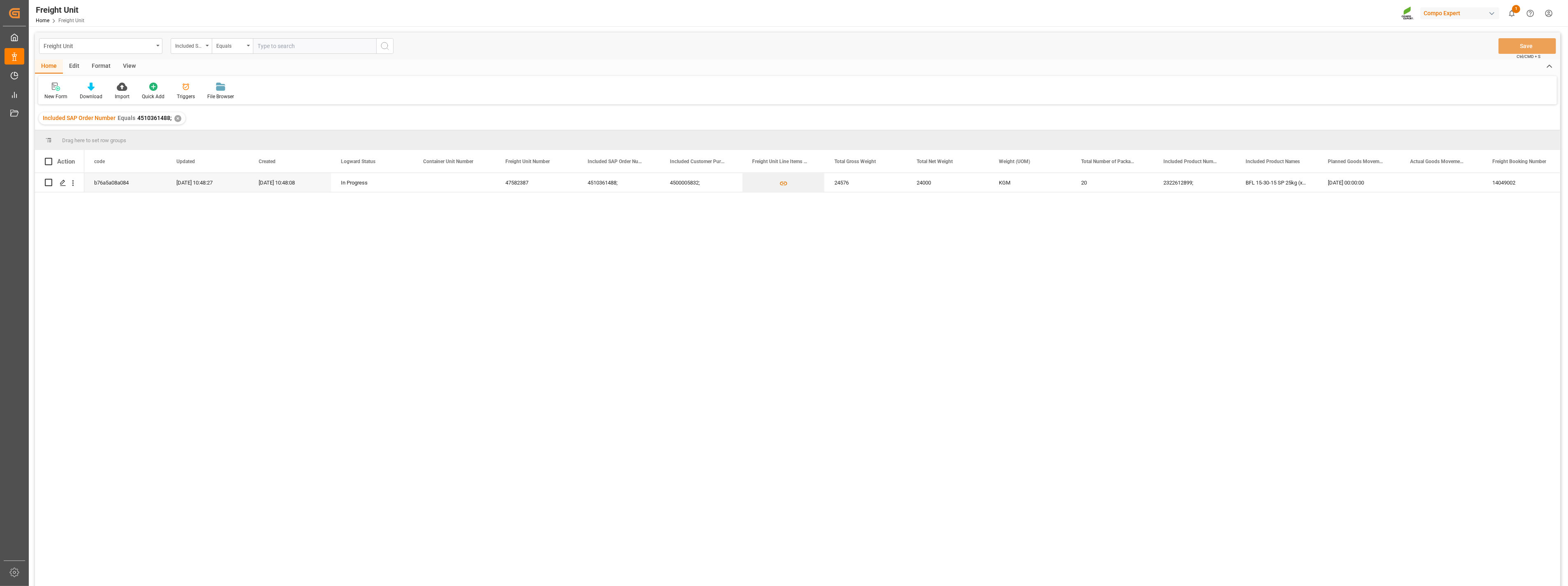
click at [286, 45] on input "text" at bounding box center [314, 46] width 123 height 16
paste input "4510361546"
click at [178, 119] on div "✕" at bounding box center [178, 118] width 7 height 7
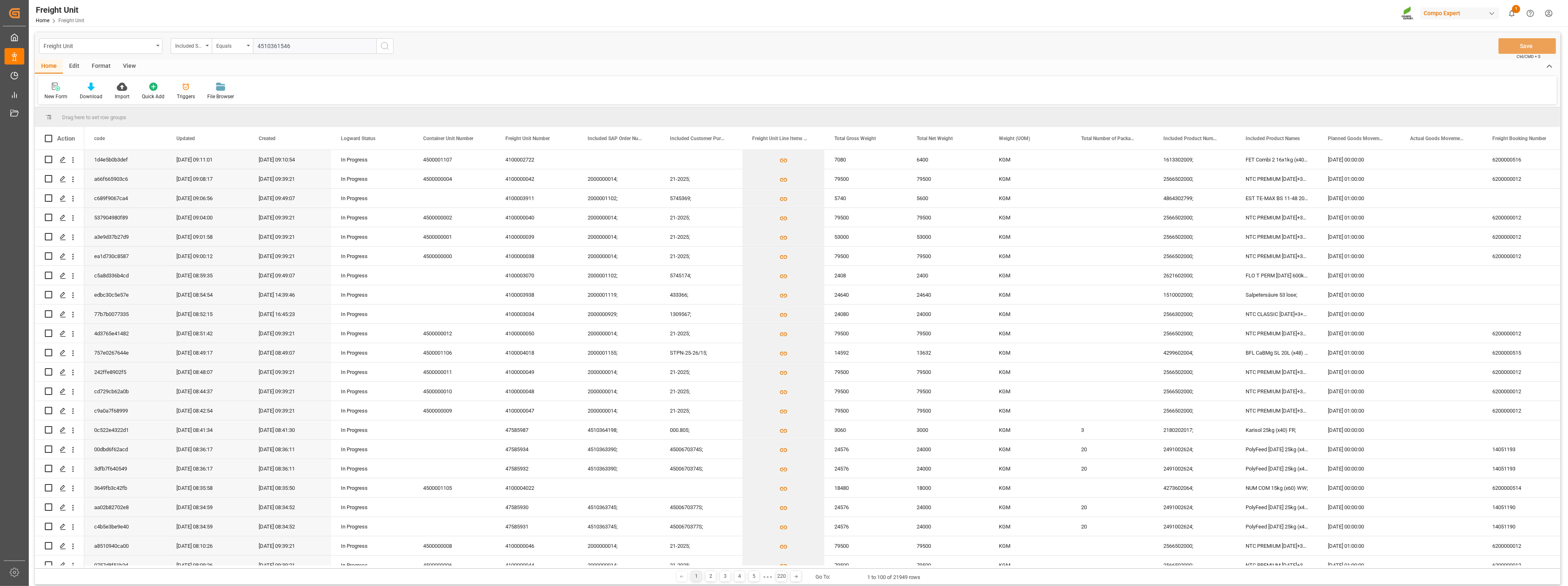
drag, startPoint x: 304, startPoint y: 44, endPoint x: 209, endPoint y: 36, distance: 95.3
click at [209, 36] on div "Freight Unit Included SAP Order Number Equals 4510361546 Save Ctrl/CMD + S" at bounding box center [797, 46] width 1526 height 27
paste input ";"
type input "4510361546;"
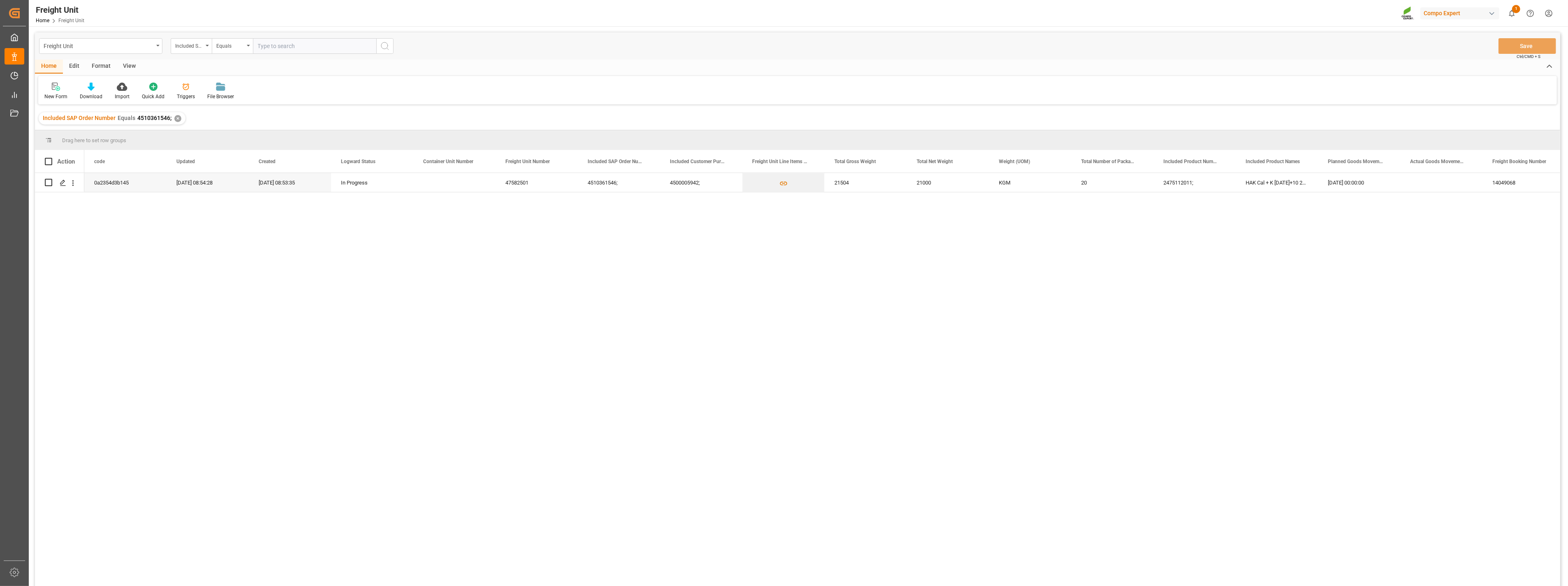
click at [175, 116] on div "✕" at bounding box center [178, 118] width 7 height 7
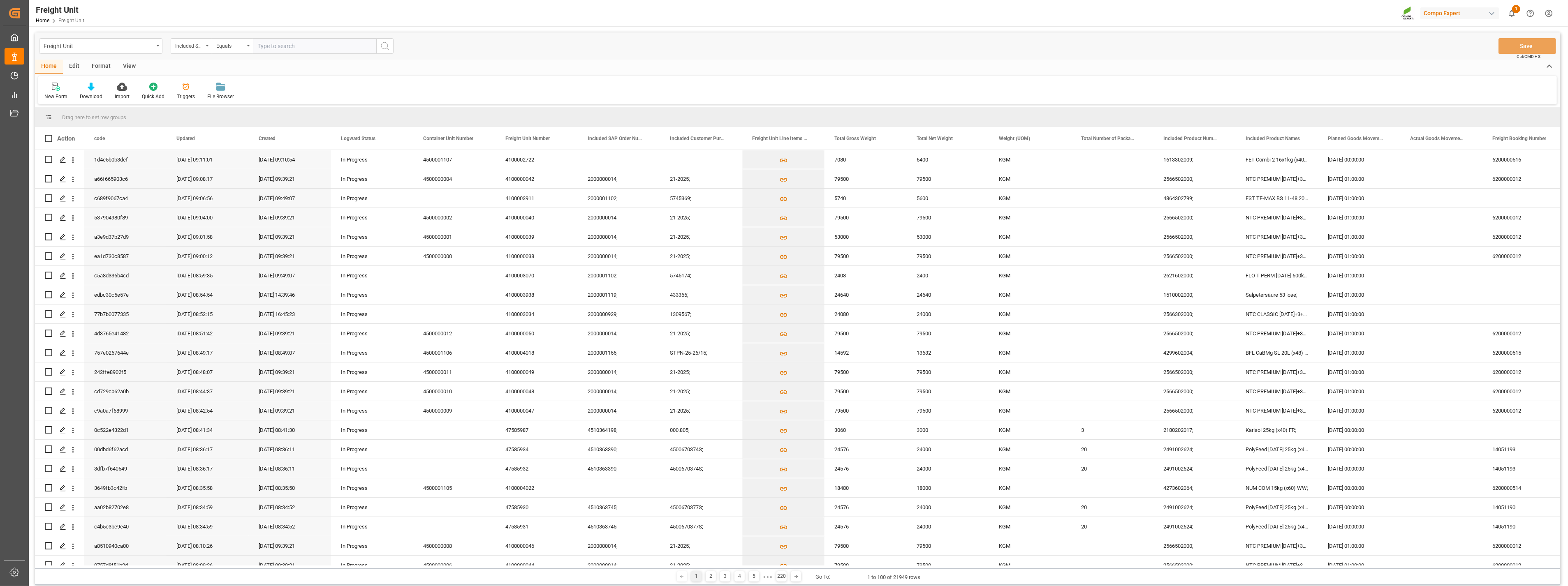
click at [315, 50] on input "text" at bounding box center [314, 46] width 123 height 16
paste input "4510361830"
type input "4510361830;"
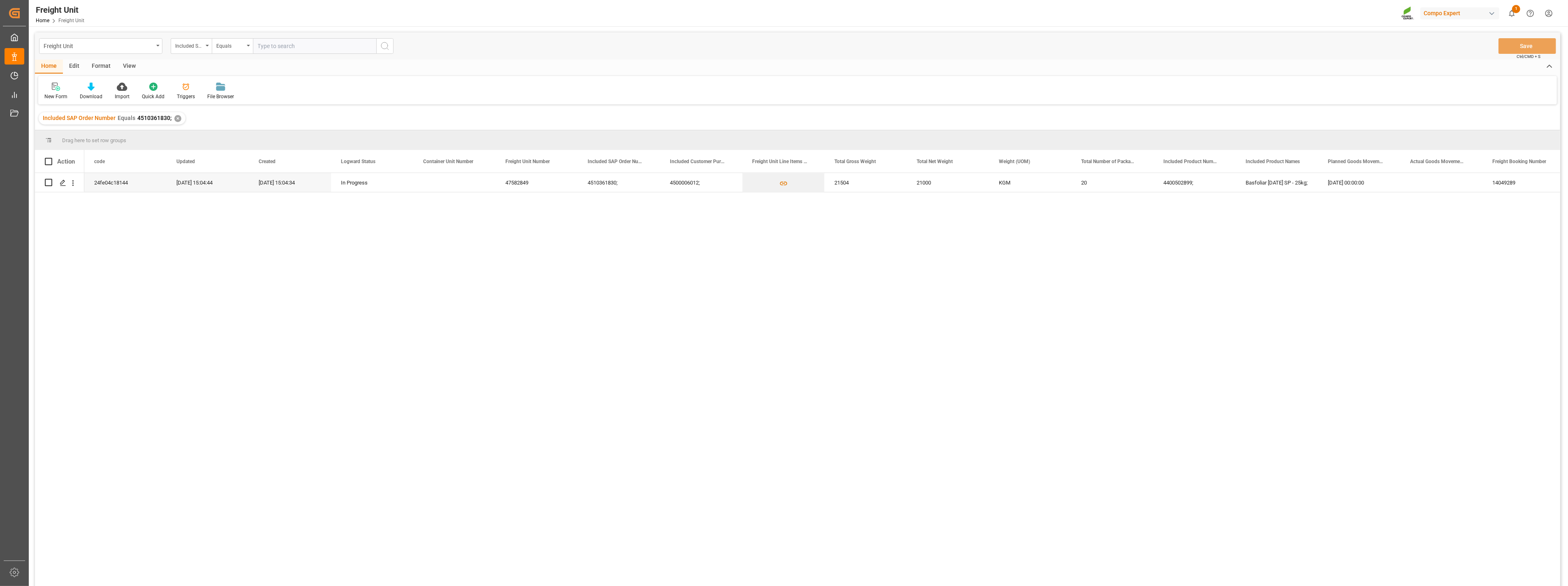
click at [298, 49] on input "text" at bounding box center [314, 46] width 123 height 16
click at [173, 120] on div "Included SAP Order Number Equals 4510361830; ✕" at bounding box center [112, 118] width 147 height 12
click at [178, 118] on div "✕" at bounding box center [178, 118] width 7 height 7
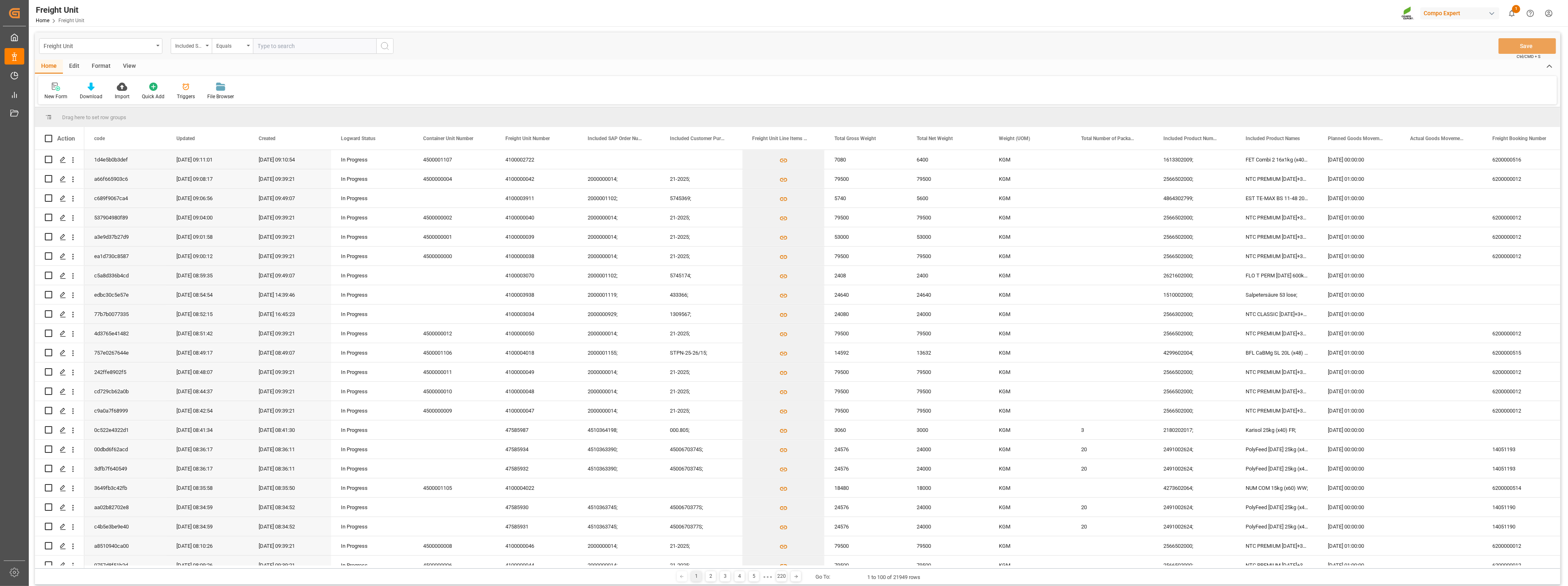
click at [275, 47] on input "text" at bounding box center [314, 46] width 123 height 16
paste input "4510361831"
type input "4510361831"
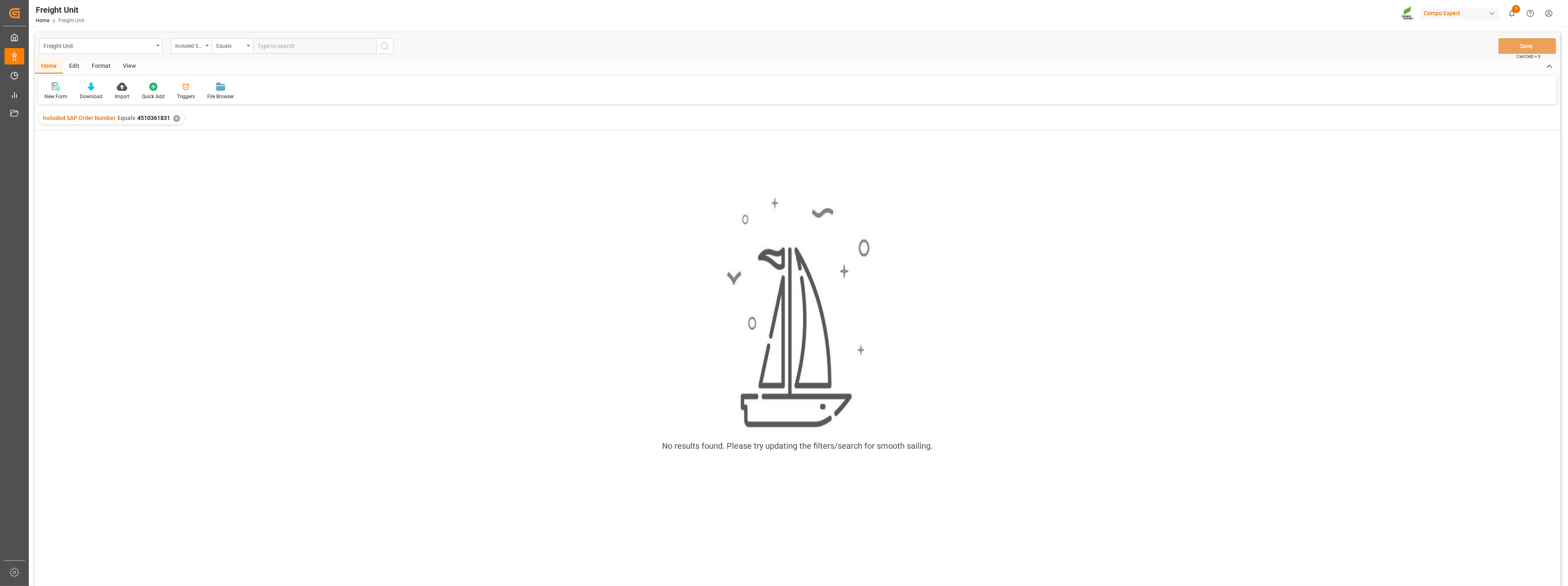
click at [175, 118] on div "✕" at bounding box center [176, 118] width 7 height 7
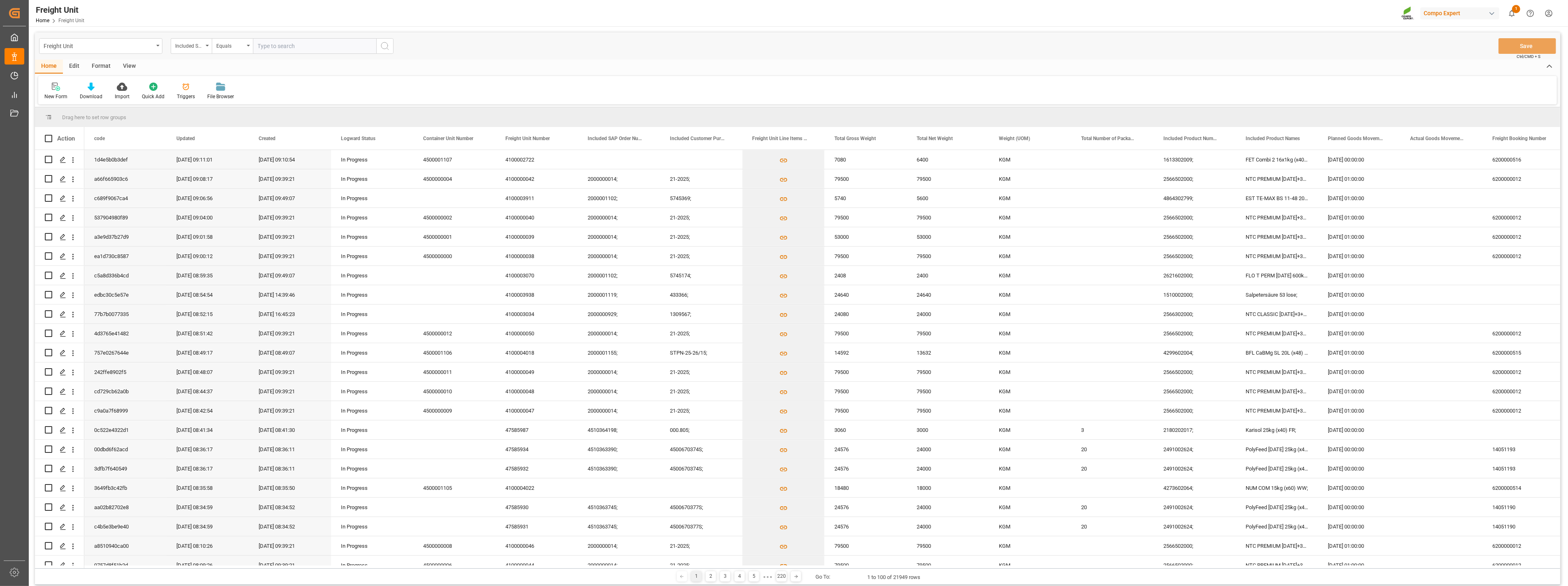
click at [300, 45] on input "text" at bounding box center [314, 46] width 123 height 16
paste input "4510361833"
type input "4510361833;"
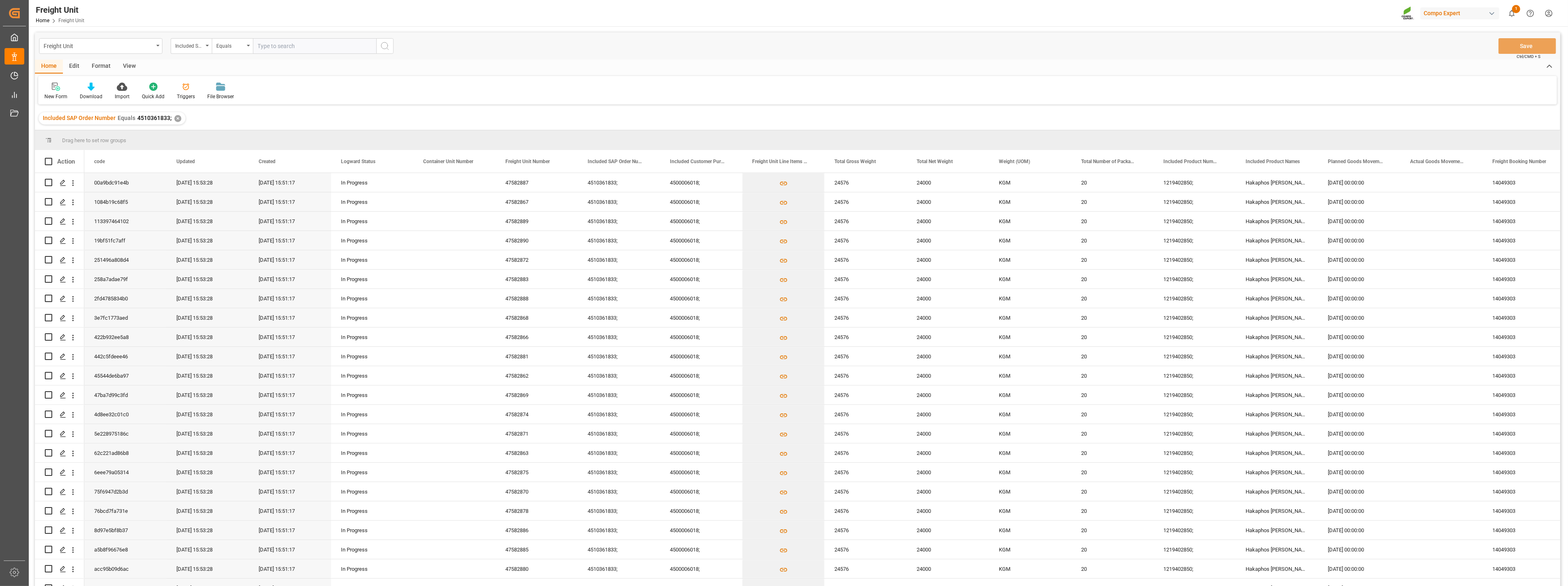
click at [177, 119] on div "✕" at bounding box center [178, 118] width 7 height 7
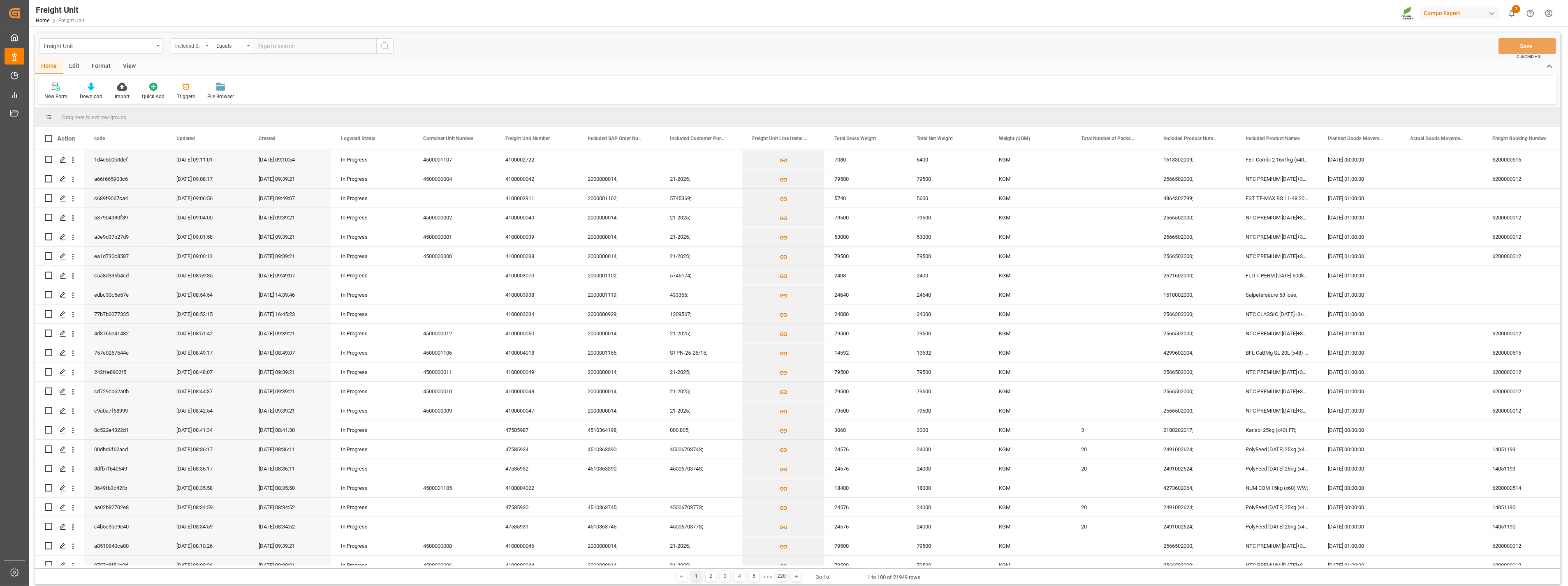
click at [204, 45] on div "Included SAP Order Number" at bounding box center [191, 46] width 41 height 16
click at [276, 51] on input "text" at bounding box center [314, 46] width 123 height 16
paste input "4510361832"
type input "4510361832;"
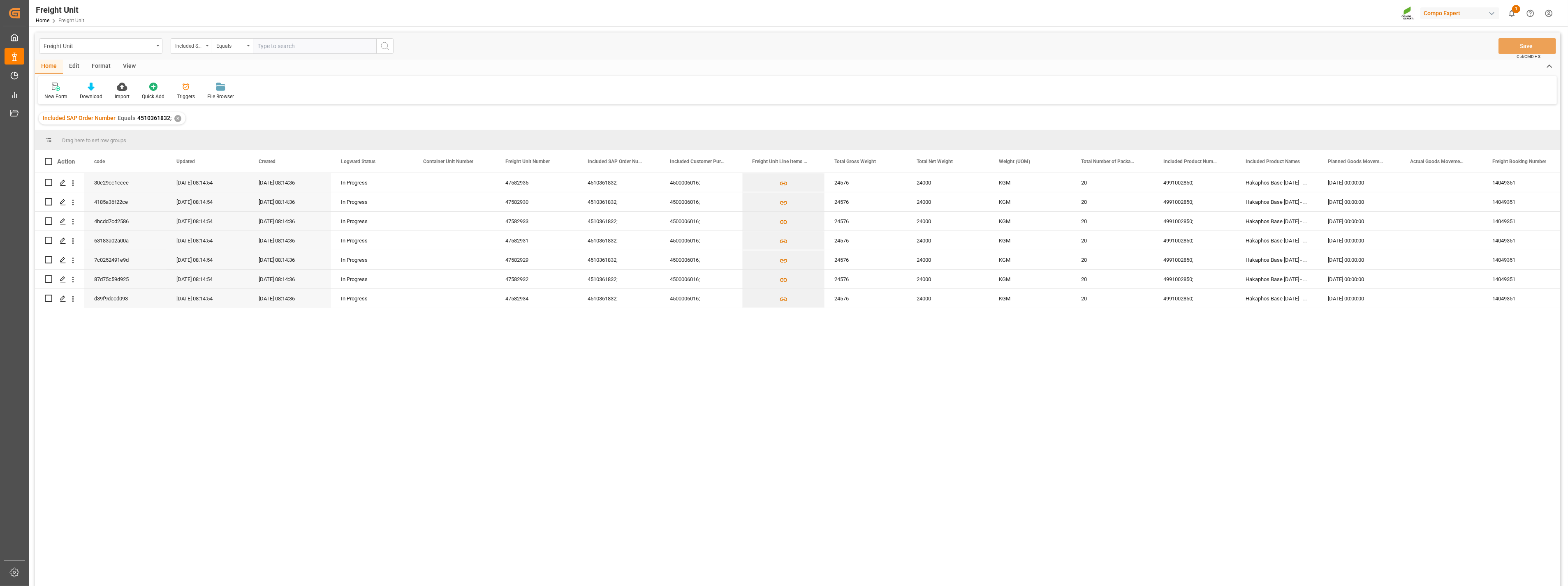
click at [179, 116] on div "✕" at bounding box center [178, 118] width 7 height 7
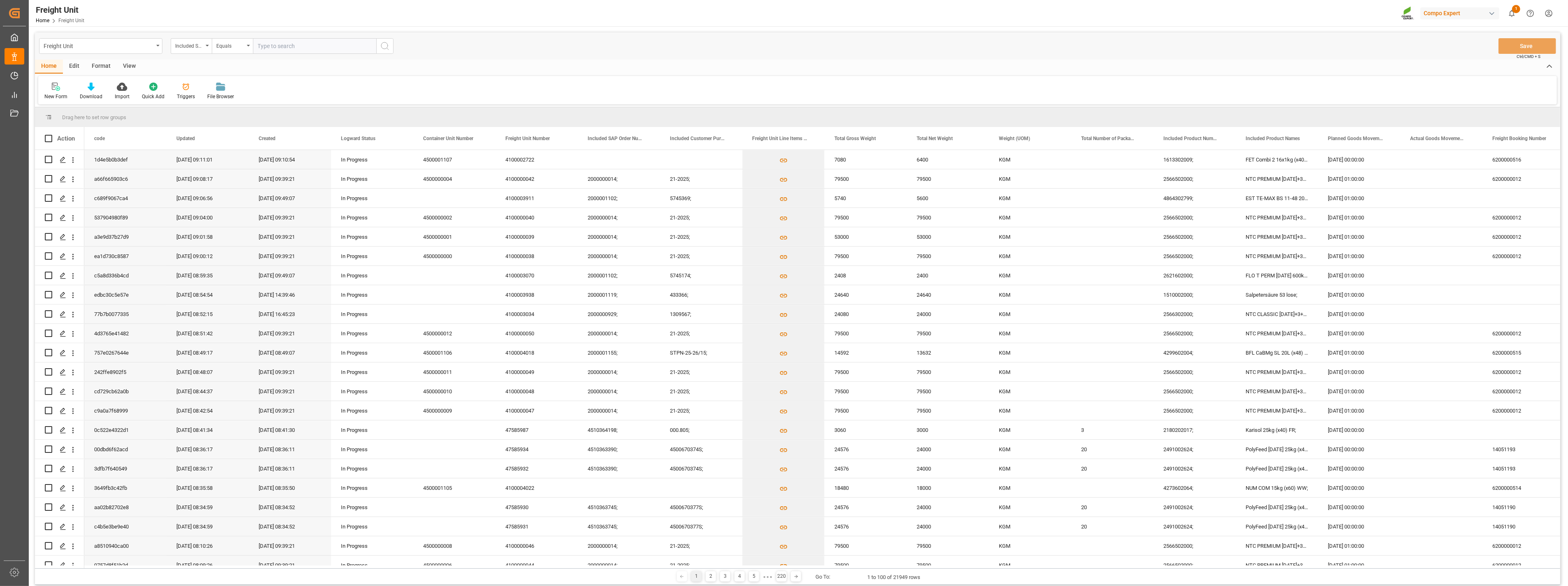
click at [290, 44] on input "text" at bounding box center [314, 46] width 123 height 16
paste input "4510361892"
type input "4510361892;"
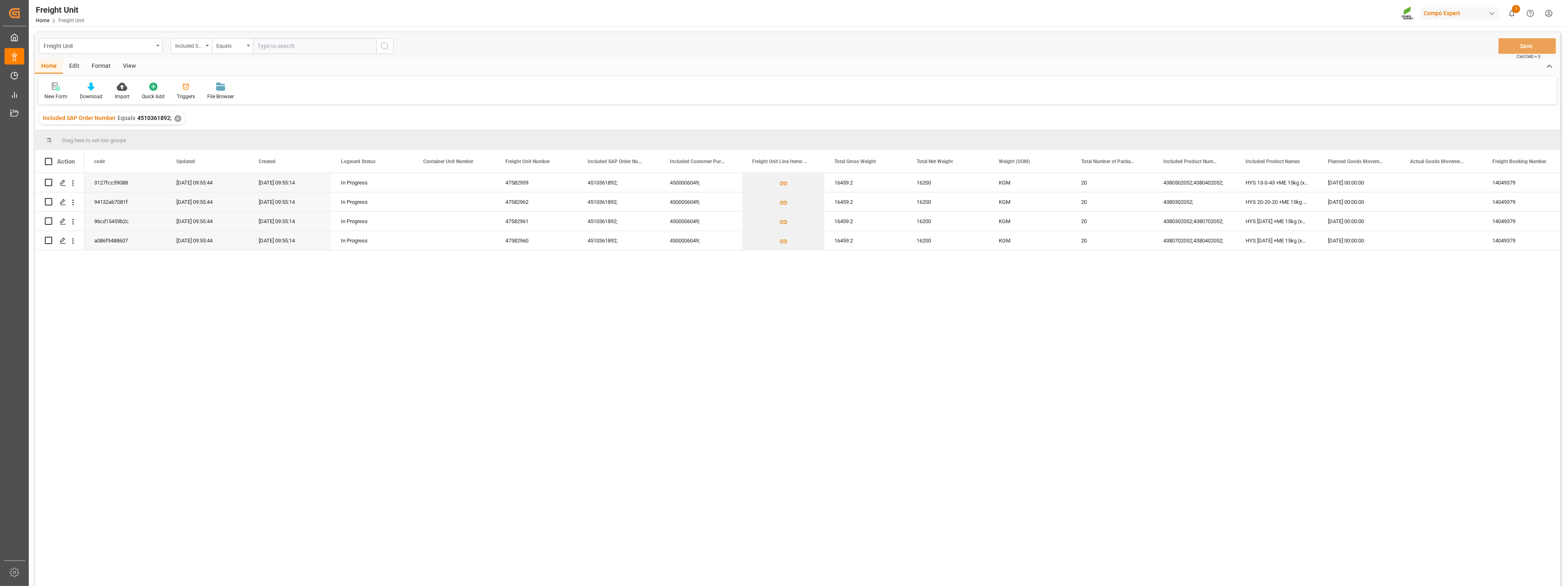
click at [179, 116] on div "✕" at bounding box center [178, 118] width 7 height 7
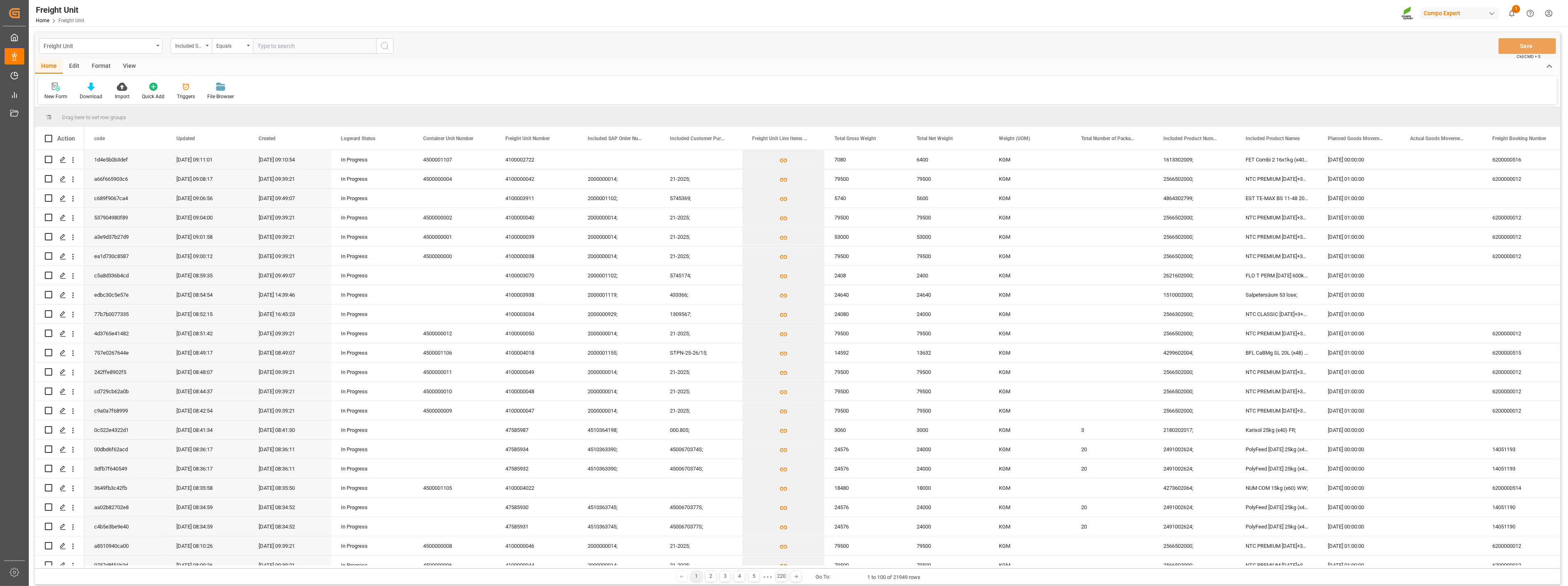
click at [298, 48] on input "text" at bounding box center [314, 46] width 123 height 16
paste input "4510362016"
type input "4510362016;"
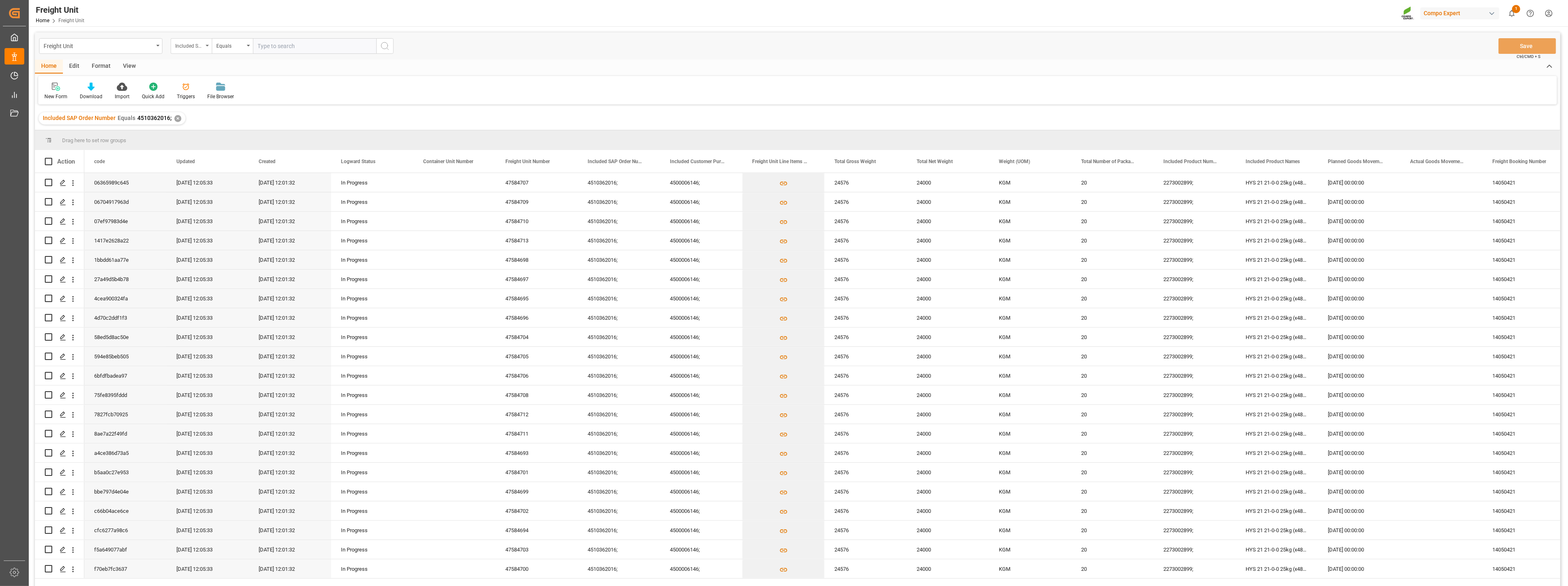
click at [208, 45] on icon "open menu" at bounding box center [207, 45] width 3 height 2
click at [208, 45] on icon "close menu" at bounding box center [207, 45] width 3 height 2
click at [177, 117] on div "✕" at bounding box center [178, 118] width 7 height 7
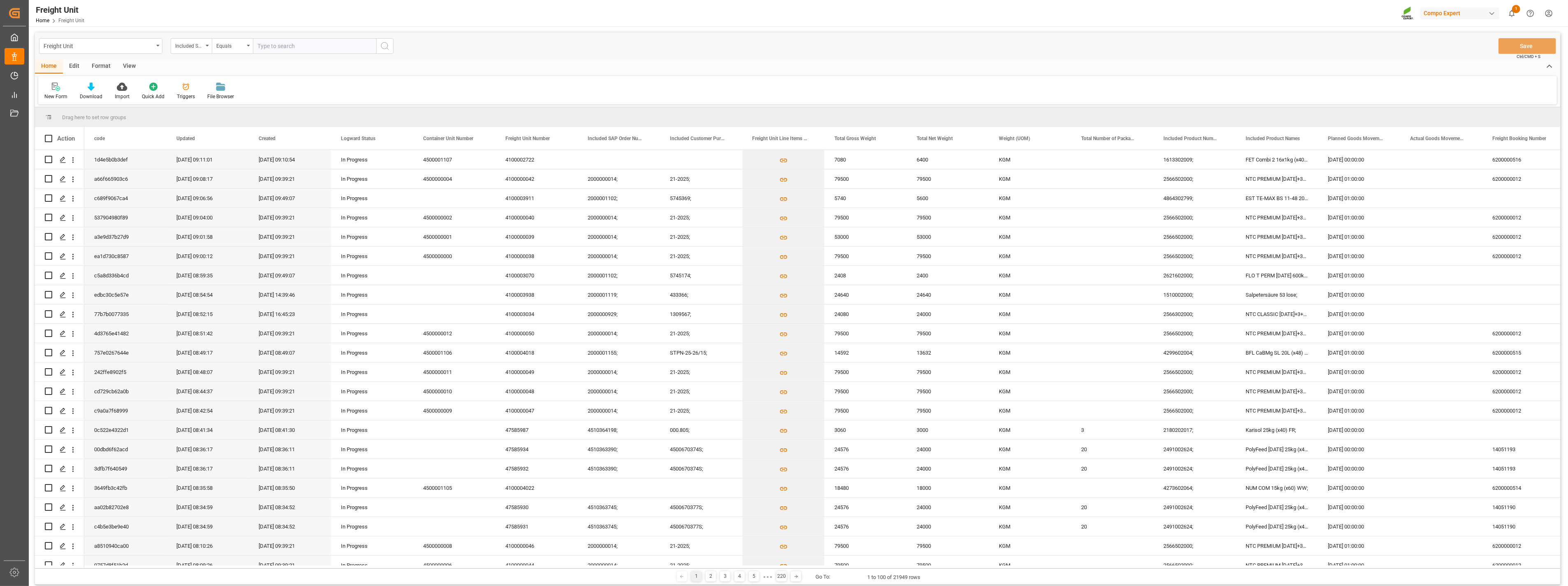
click at [297, 45] on input "text" at bounding box center [314, 46] width 123 height 16
paste input "4510362008"
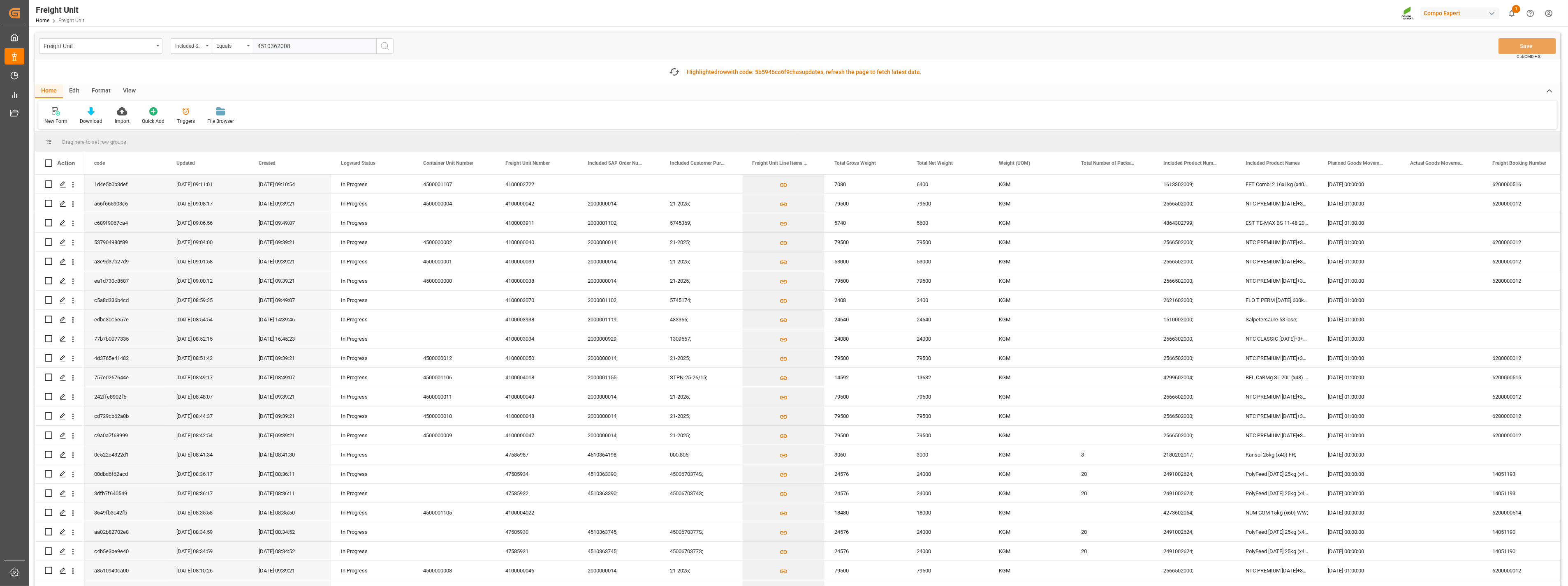
type input "4510362008;"
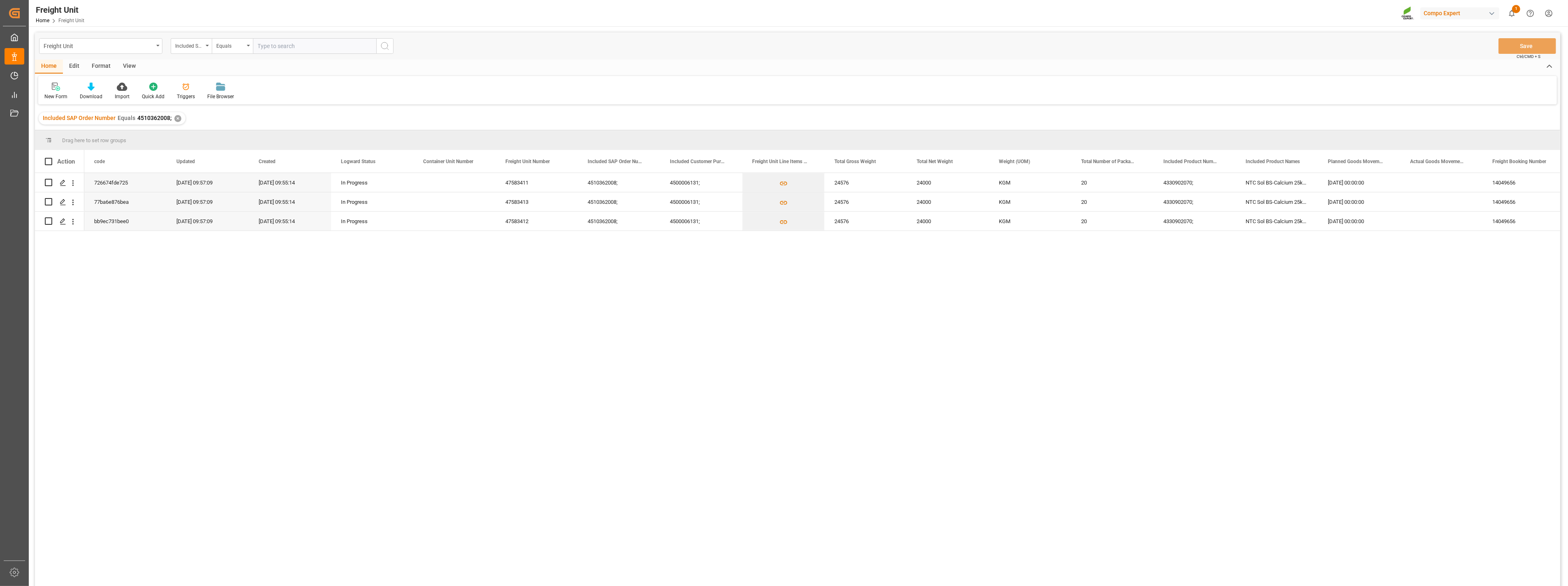
click at [175, 116] on div "✕" at bounding box center [178, 118] width 7 height 7
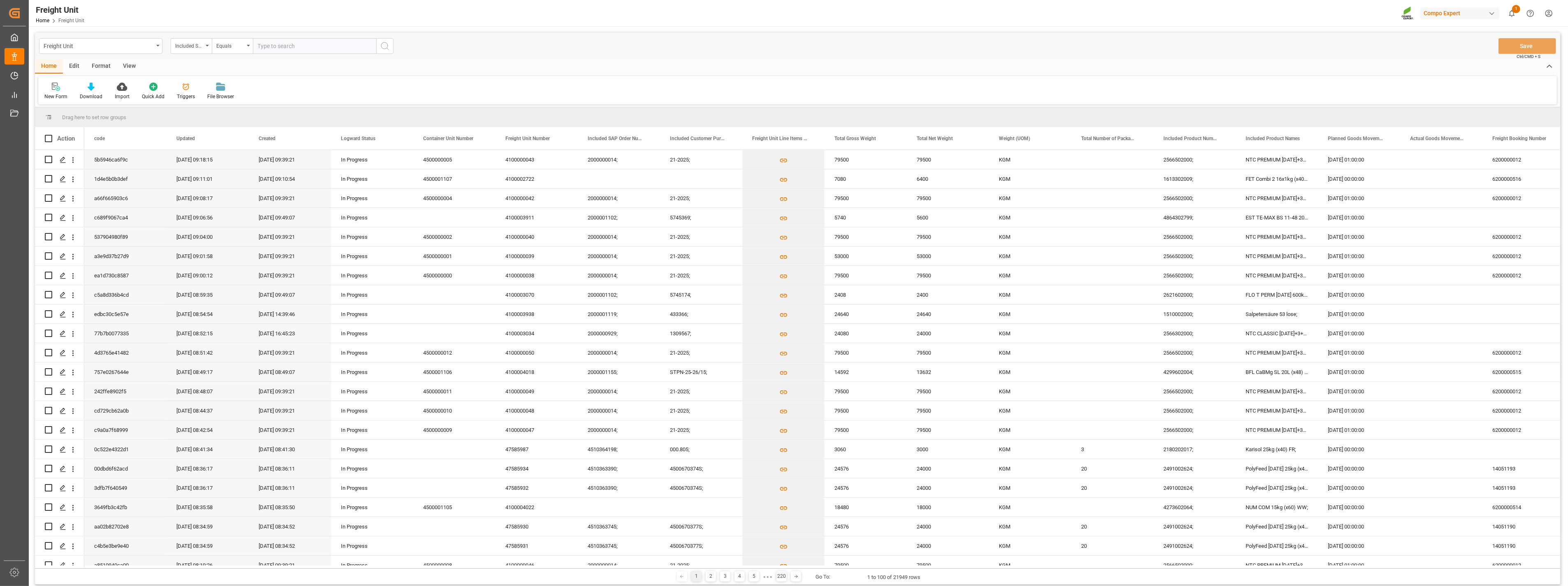
click at [265, 50] on input "text" at bounding box center [314, 46] width 123 height 16
paste input "4510362082"
type input "4510362082;"
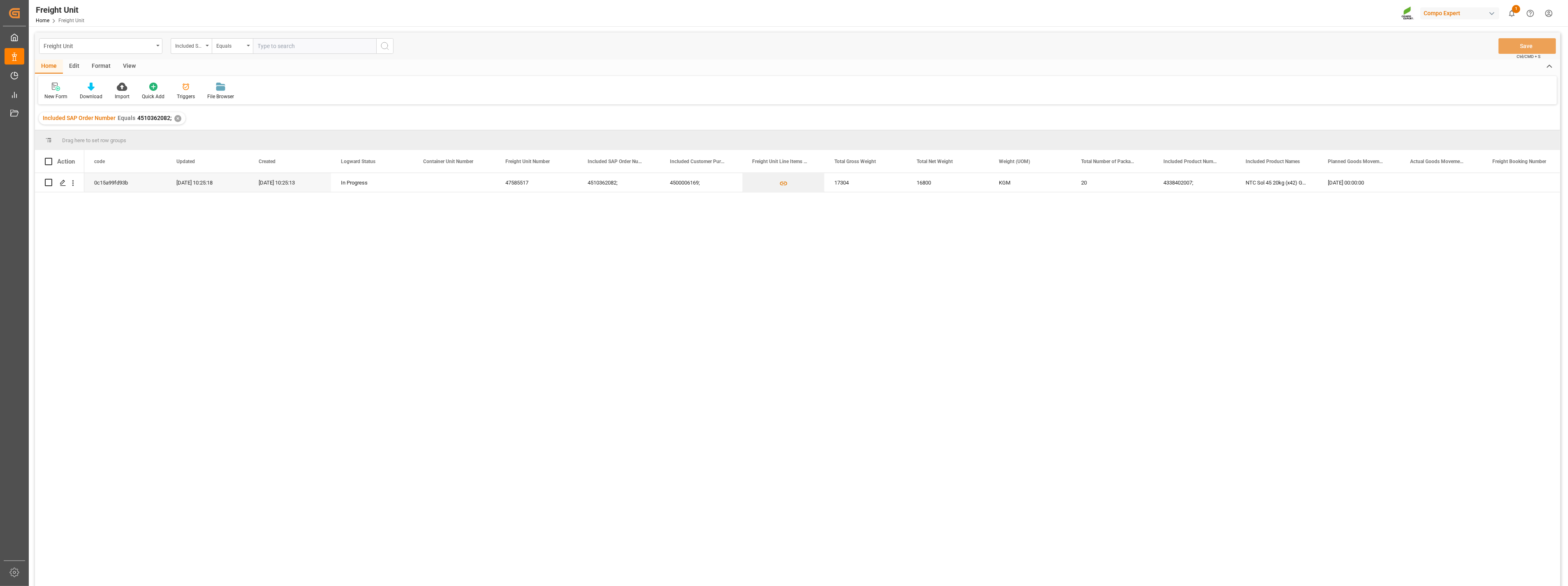
click at [178, 119] on div "✕" at bounding box center [178, 118] width 7 height 7
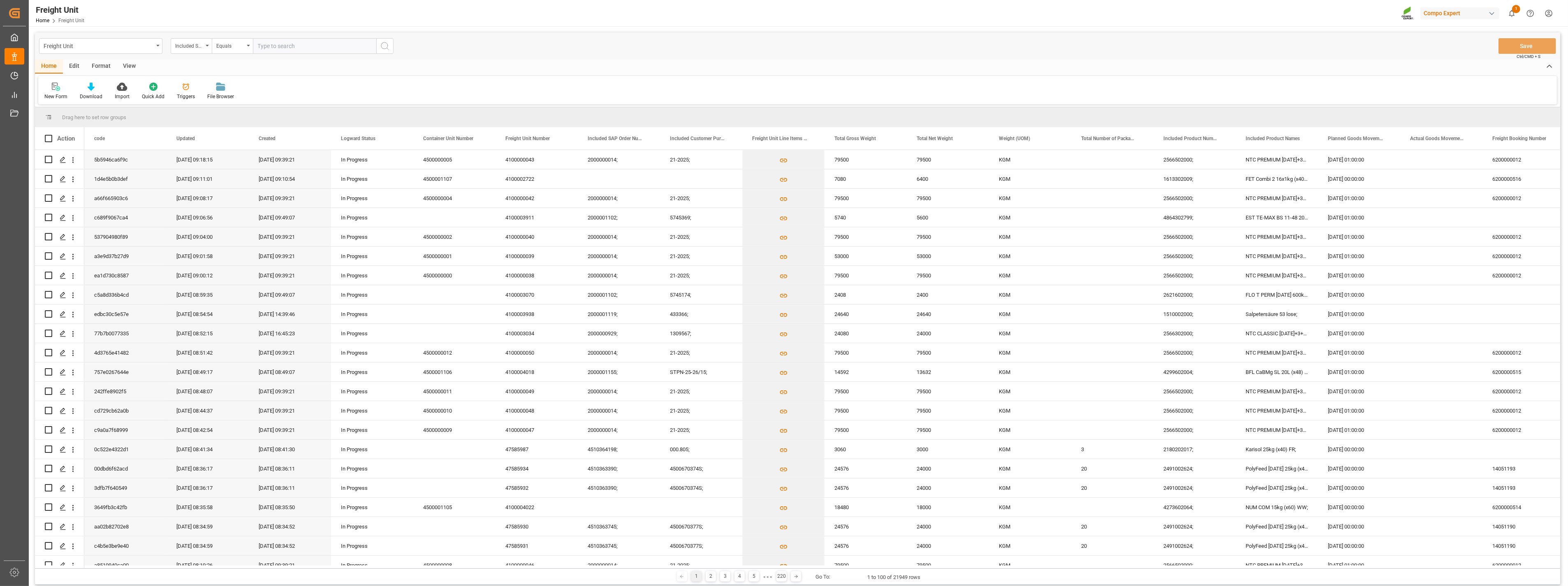
click at [309, 47] on input "text" at bounding box center [314, 46] width 123 height 16
paste input "4510362083"
type input "4510362083;"
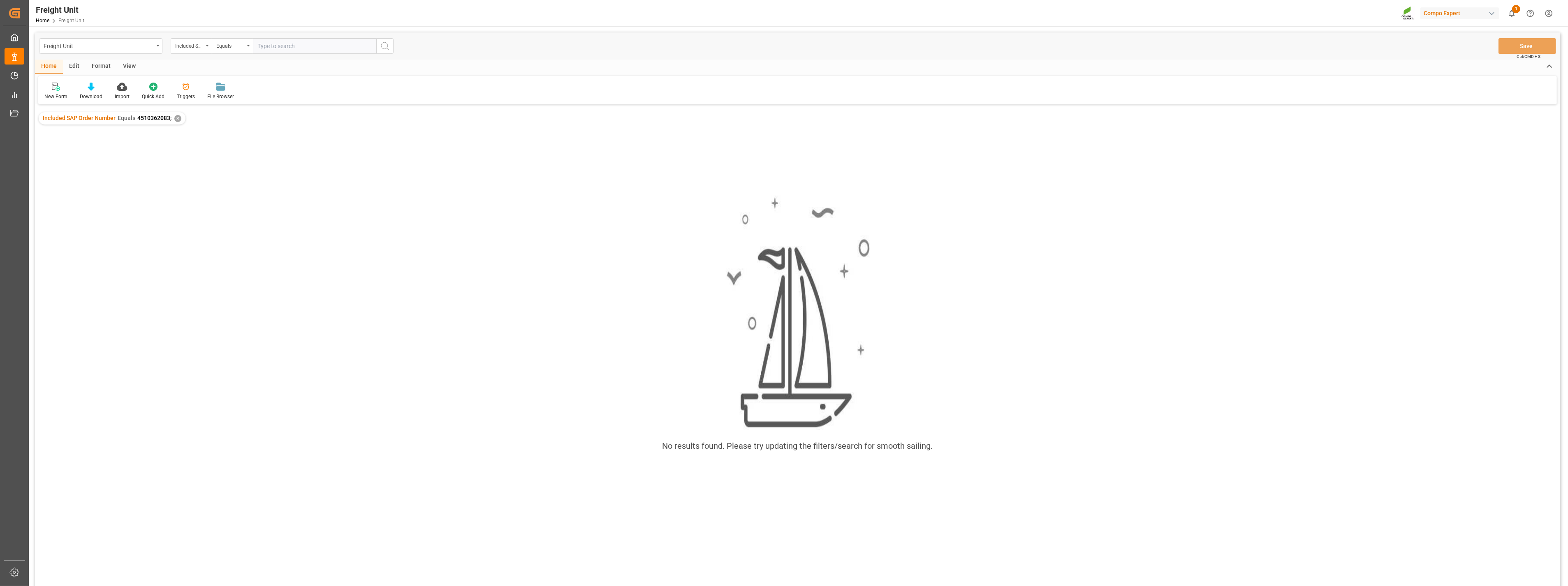
click at [175, 117] on div "✕" at bounding box center [178, 118] width 7 height 7
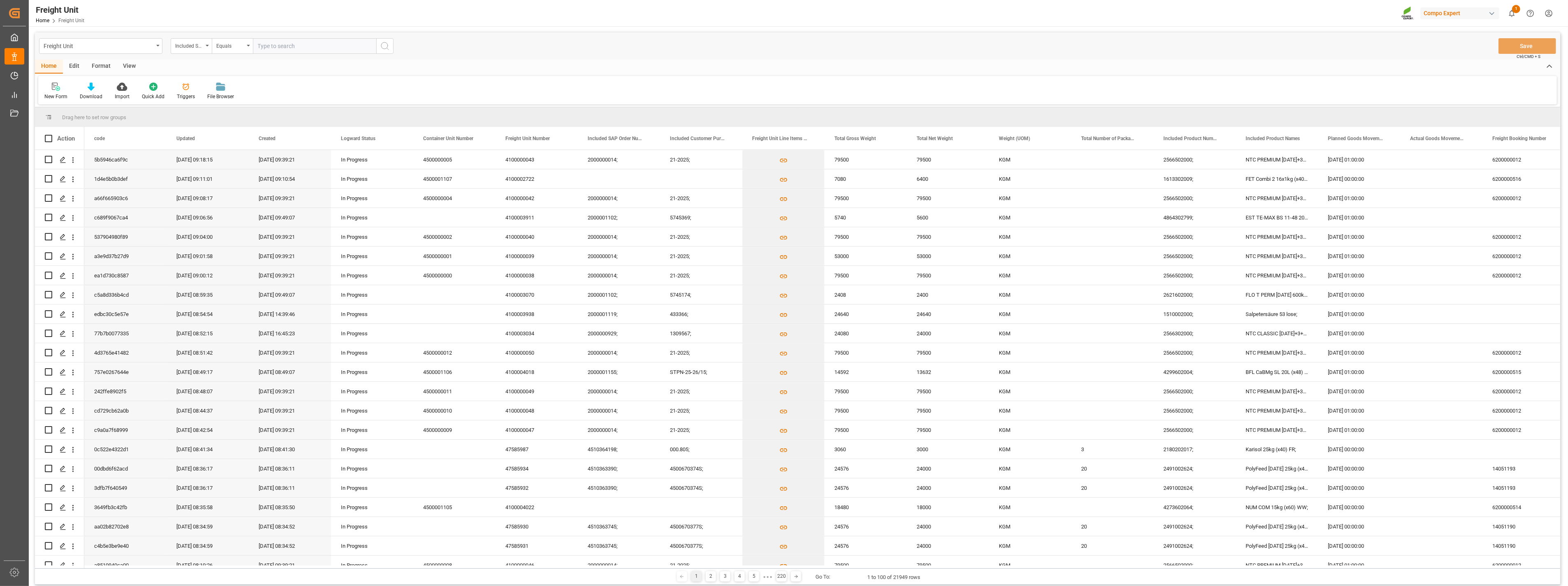
click at [290, 45] on input "text" at bounding box center [314, 46] width 123 height 16
paste input "4510362347"
type input "4510362347;"
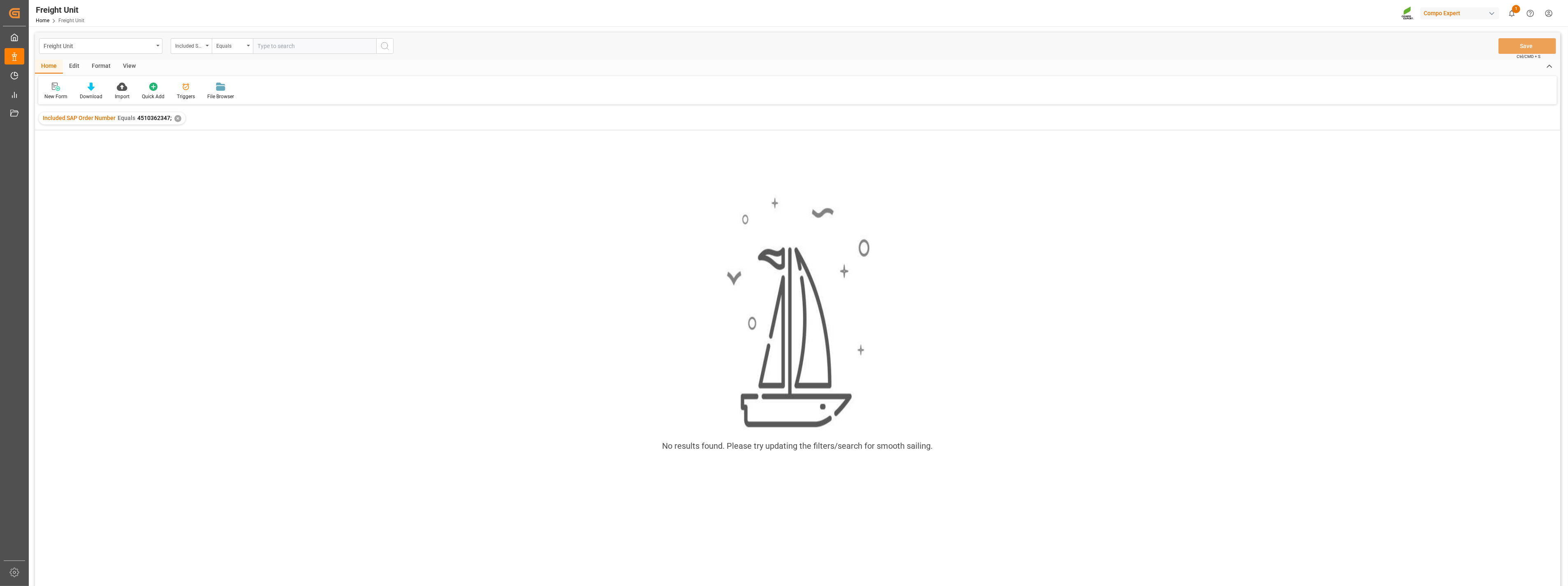
click at [176, 120] on div "✕" at bounding box center [178, 118] width 7 height 7
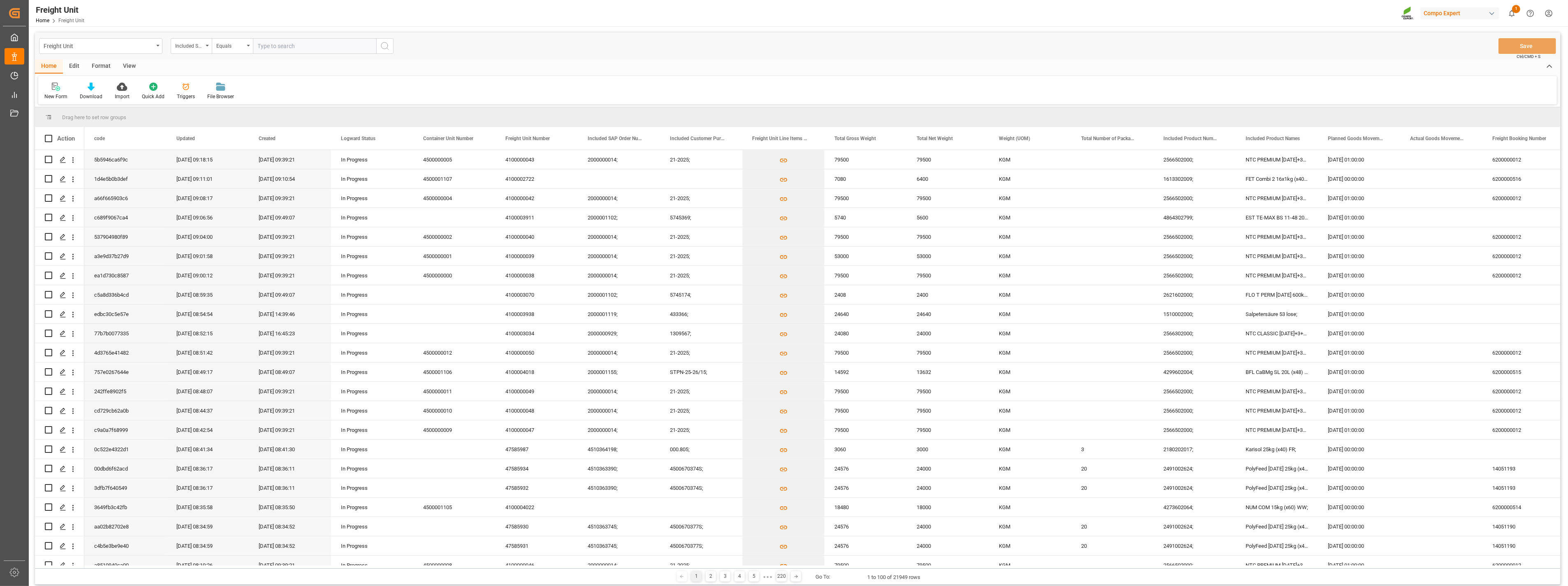
click at [270, 45] on input "text" at bounding box center [314, 46] width 123 height 16
paste input "4510362379"
type input "4510362379;"
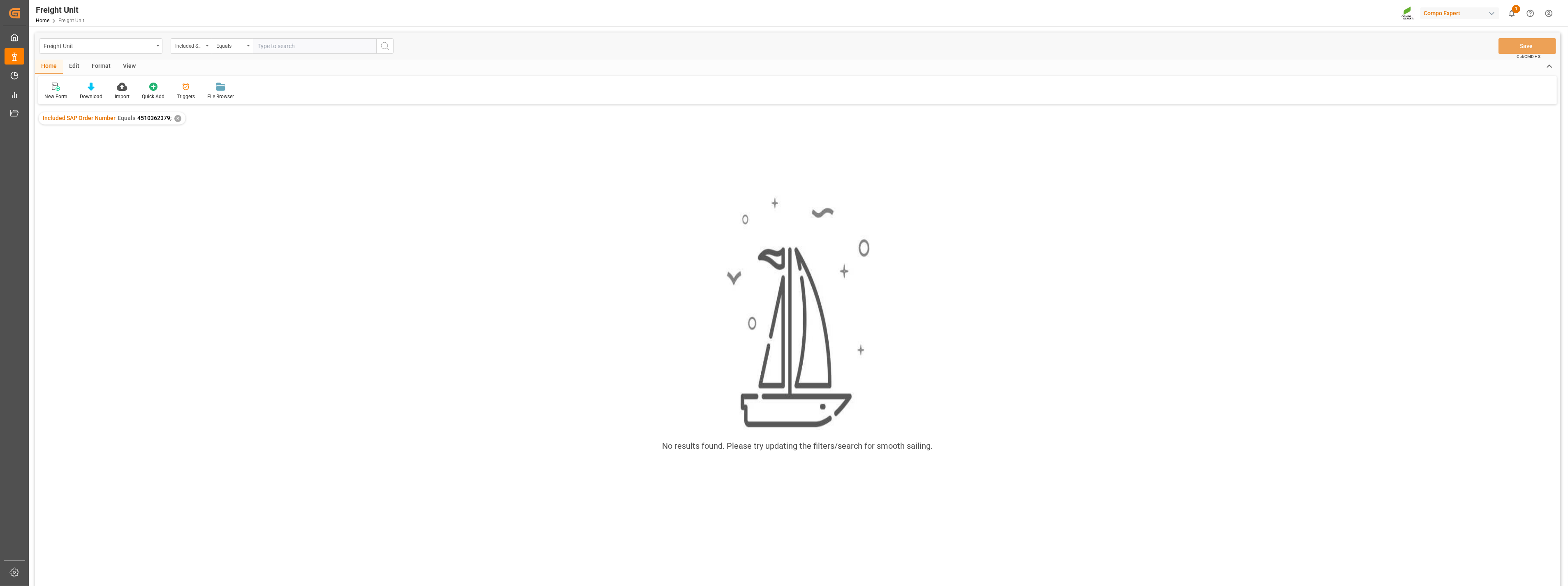
click at [175, 116] on div "✕" at bounding box center [178, 118] width 7 height 7
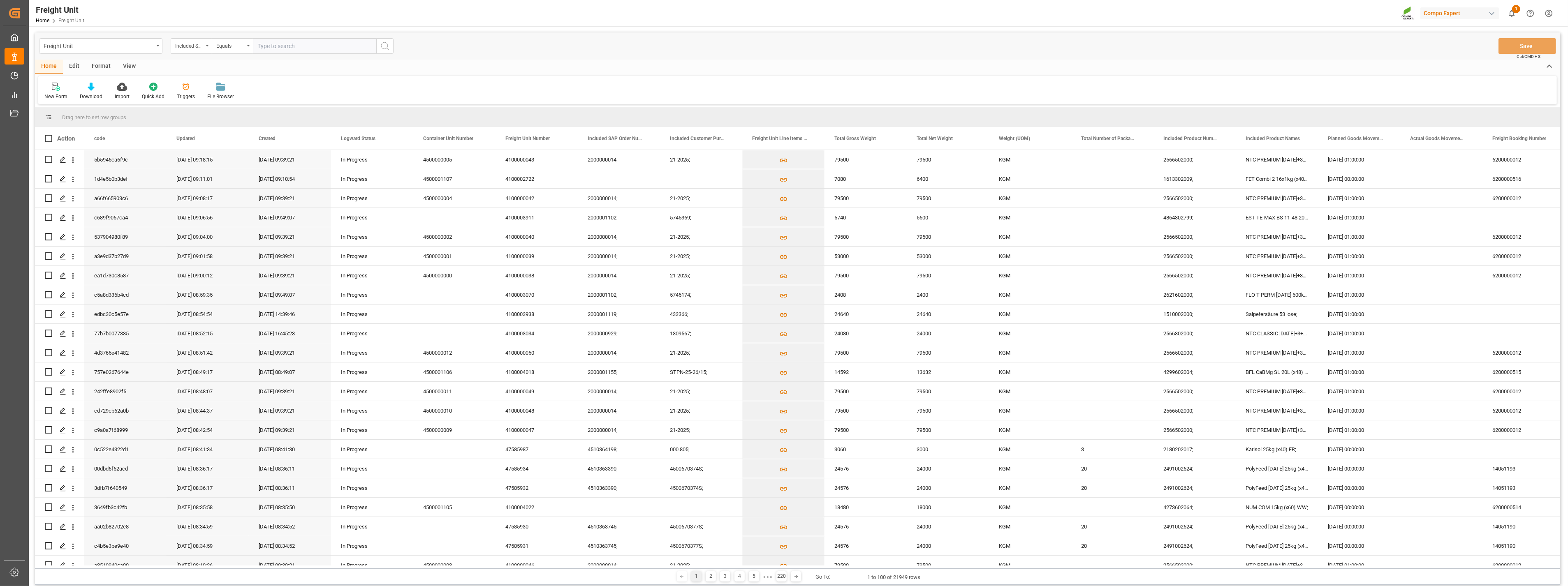
click at [303, 46] on input "text" at bounding box center [314, 46] width 123 height 16
paste input "4510362343"
type input "4510362343;"
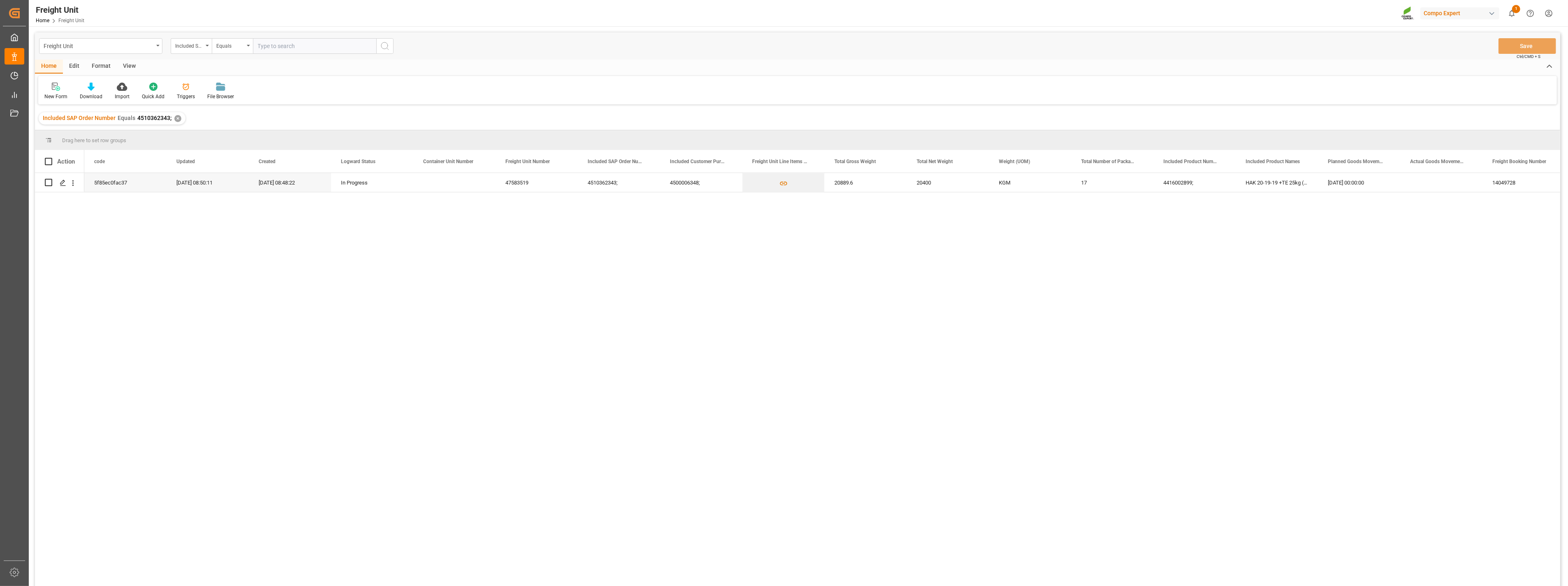
click at [176, 119] on div "✕" at bounding box center [178, 118] width 7 height 7
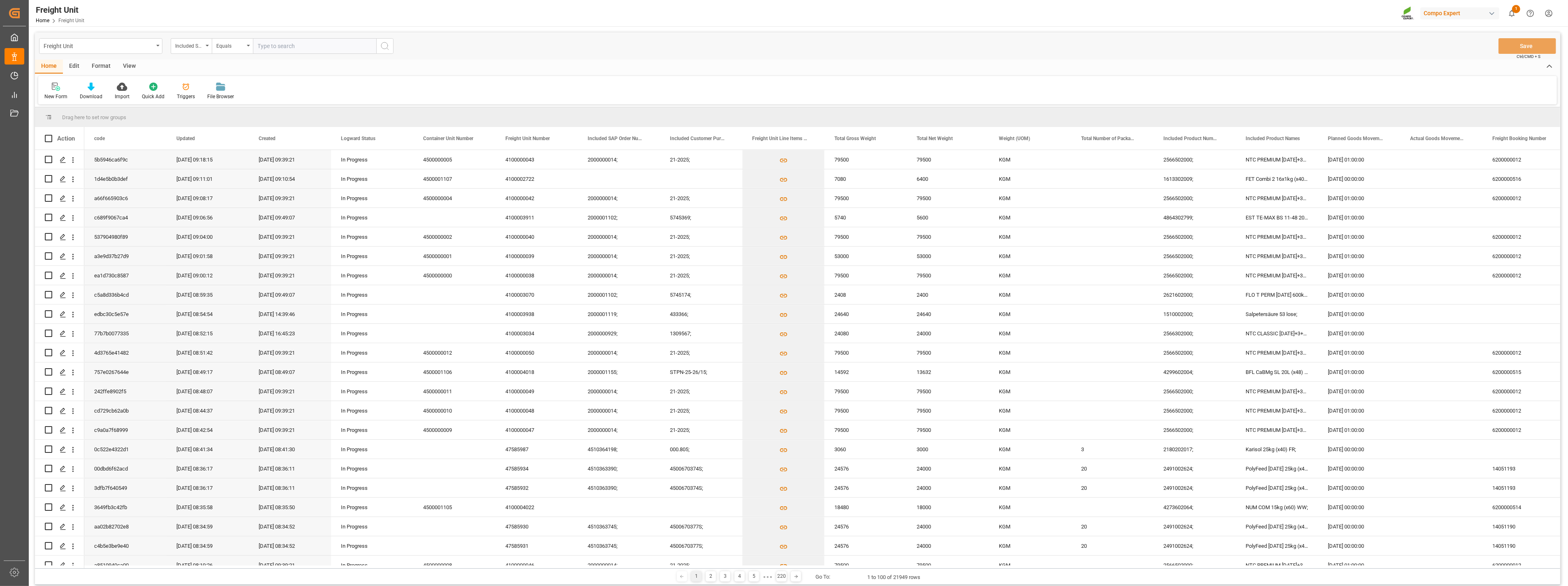
click at [274, 48] on input "text" at bounding box center [314, 46] width 123 height 16
paste input "4510362391"
type input "4510362391;"
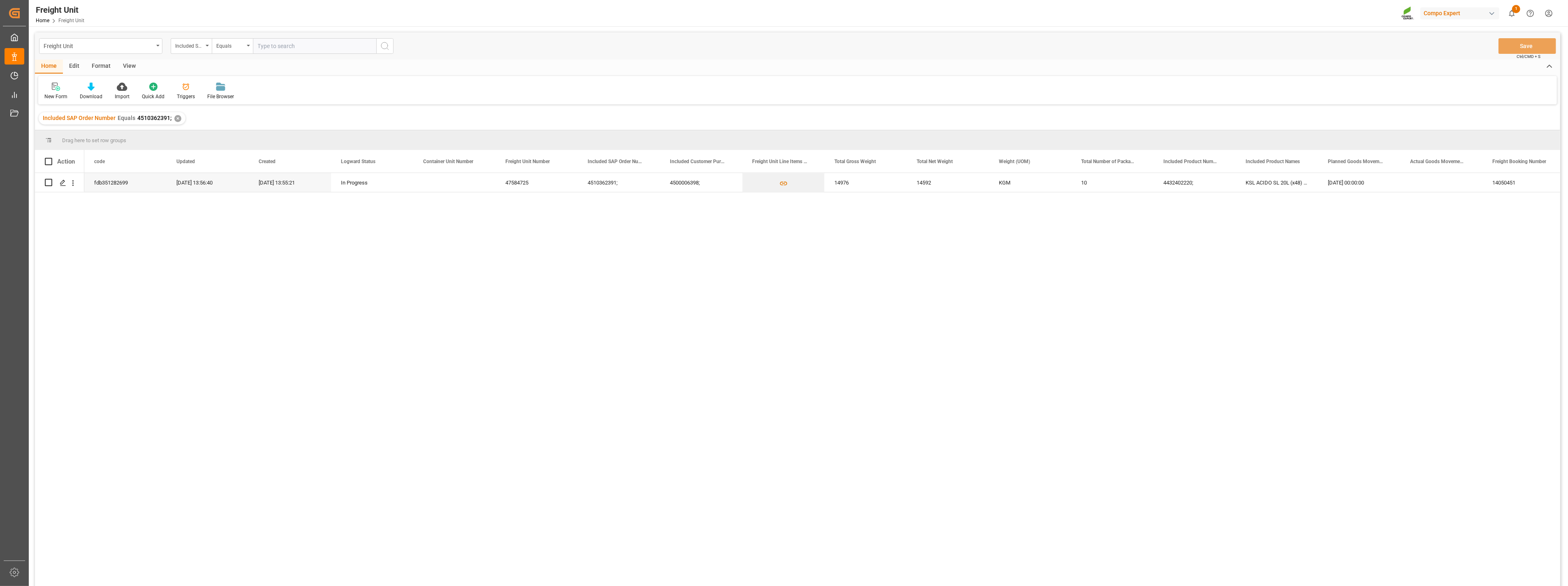
click at [179, 119] on div "✕" at bounding box center [178, 118] width 7 height 7
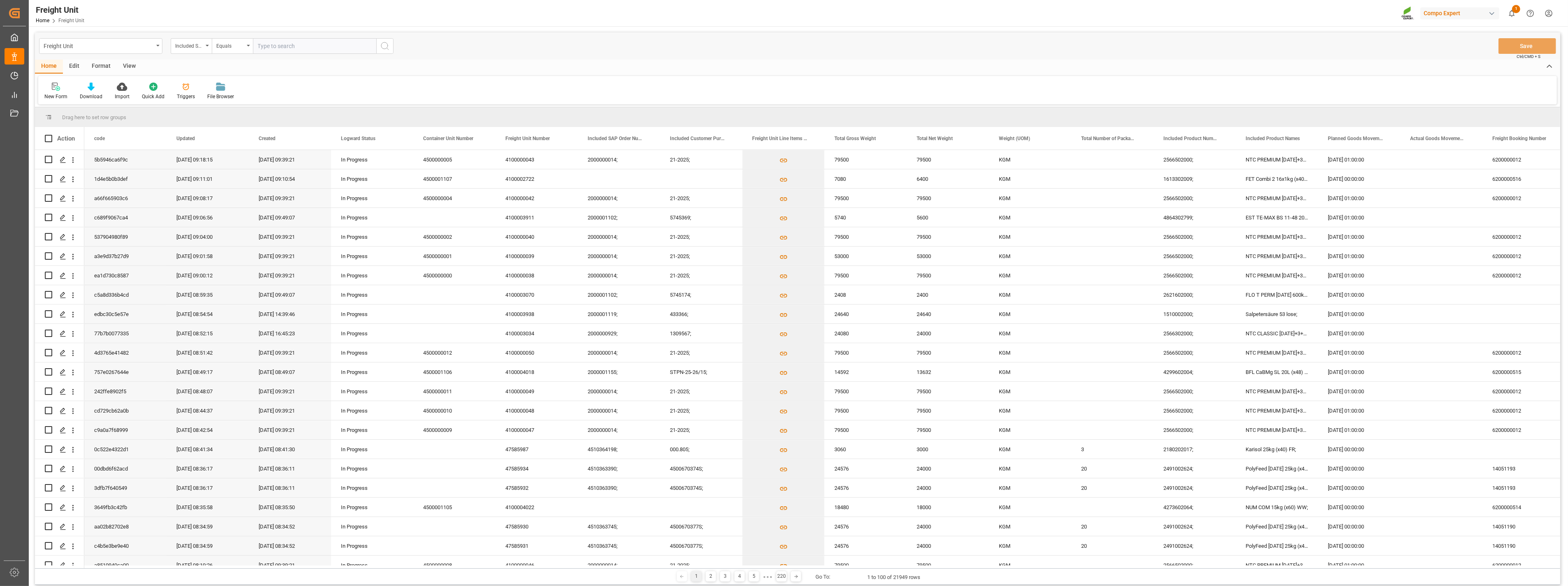
click at [274, 48] on input "text" at bounding box center [314, 46] width 123 height 16
paste input "4510362468"
type input "4510362468;"
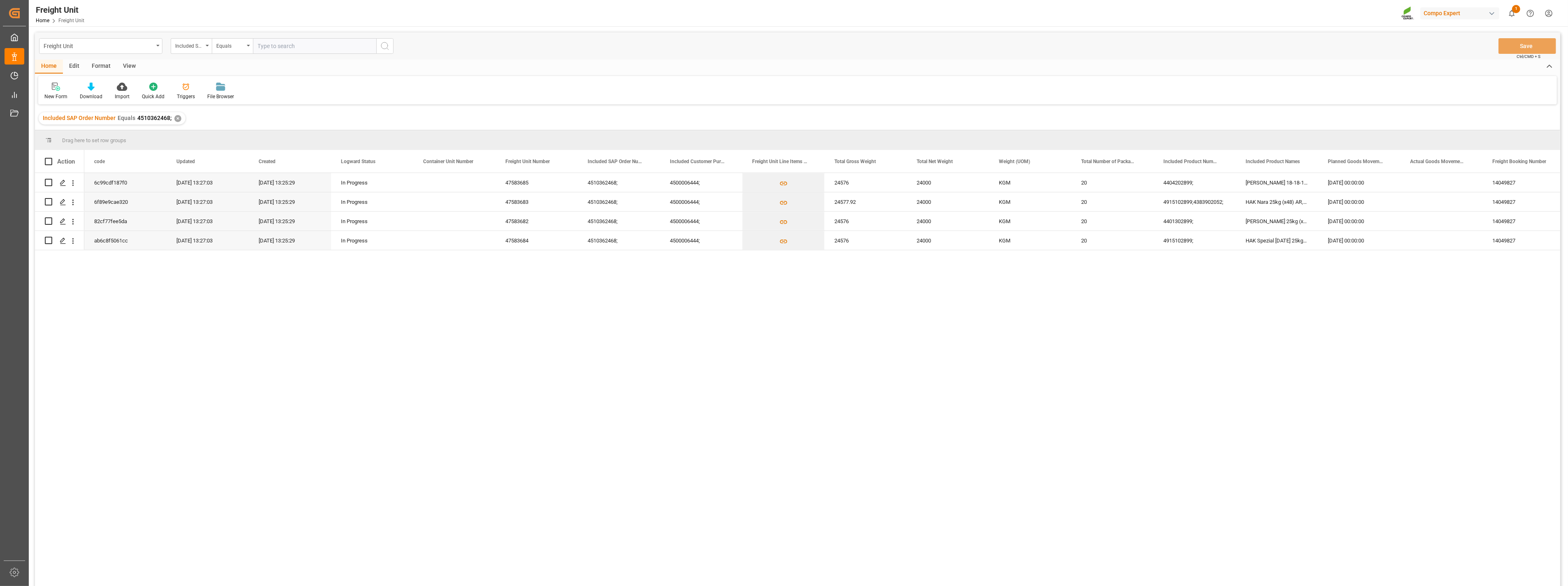
click at [176, 119] on div "✕" at bounding box center [178, 118] width 7 height 7
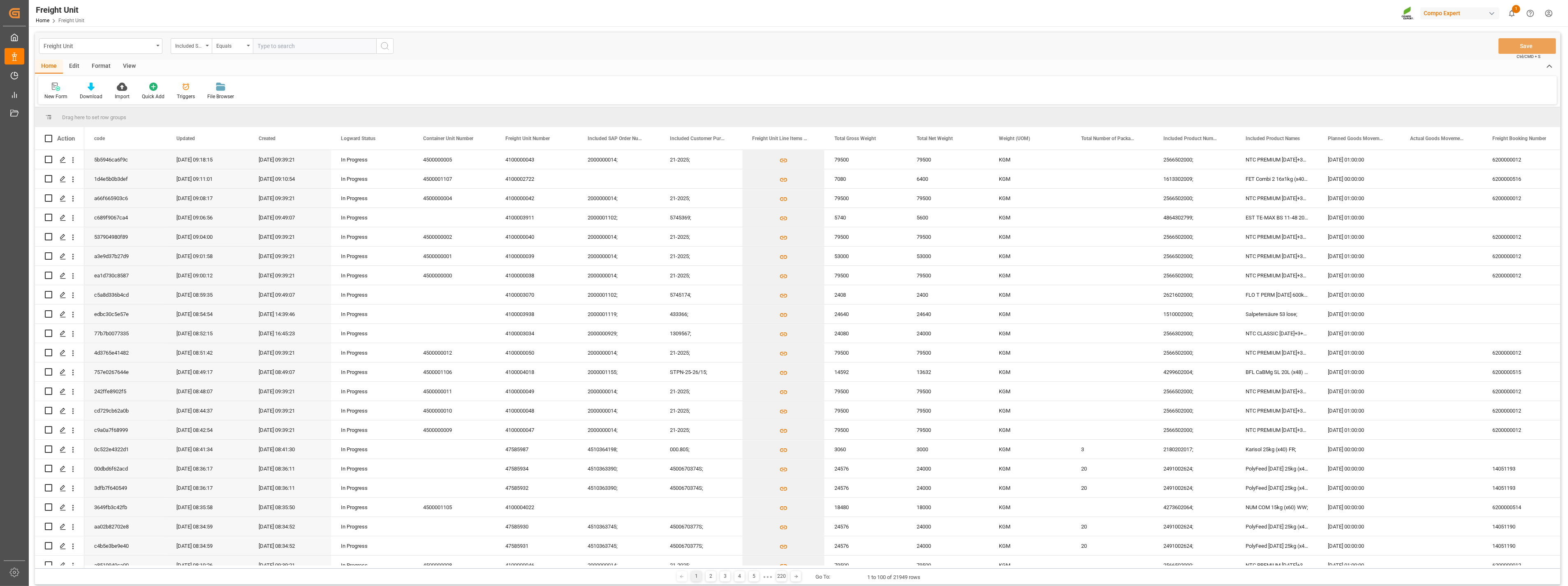
click at [288, 48] on input "text" at bounding box center [314, 46] width 123 height 16
paste input "4510362481"
type input "4510362481"
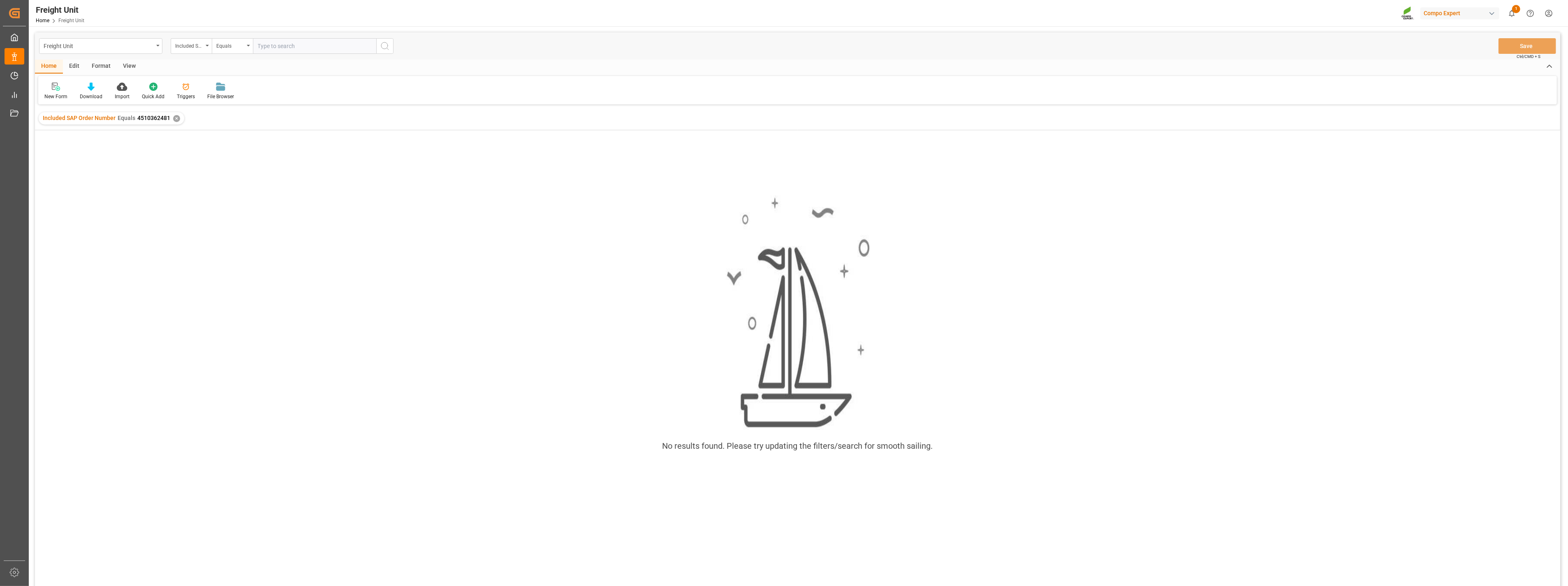
click at [175, 116] on div "✕" at bounding box center [176, 118] width 7 height 7
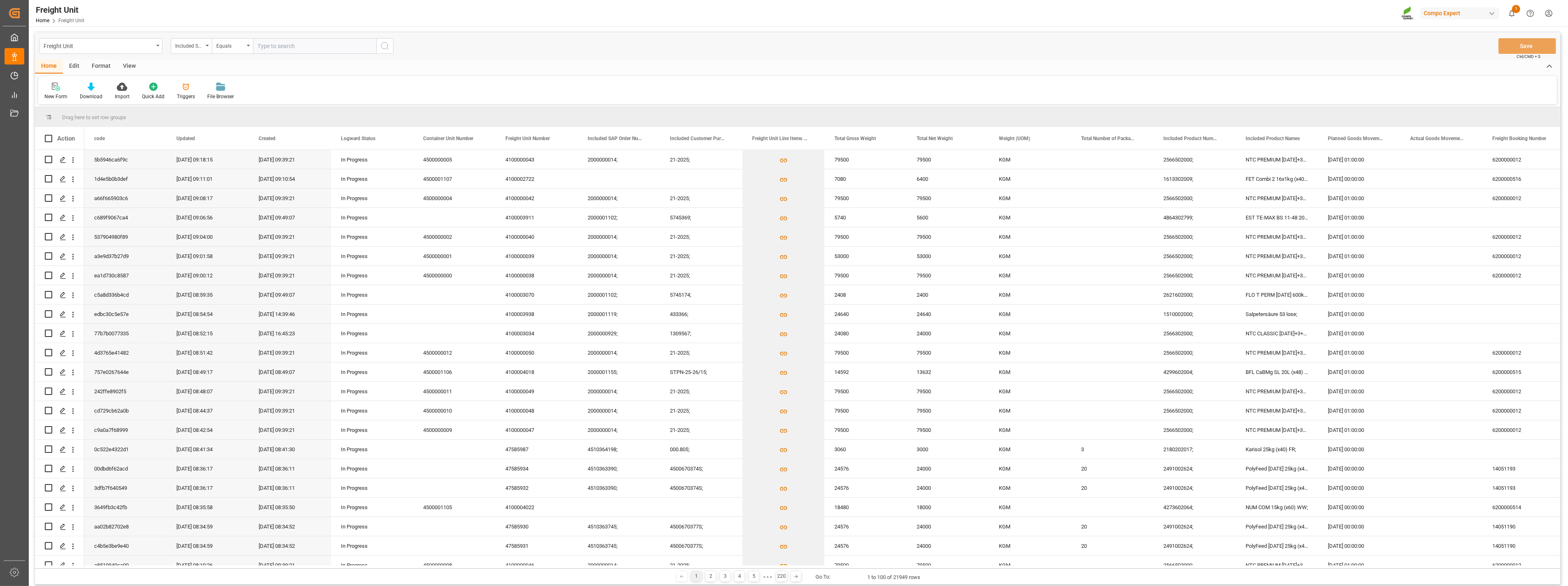
click at [302, 48] on input "text" at bounding box center [314, 46] width 123 height 16
paste input "4510362156"
type input "4510362156;"
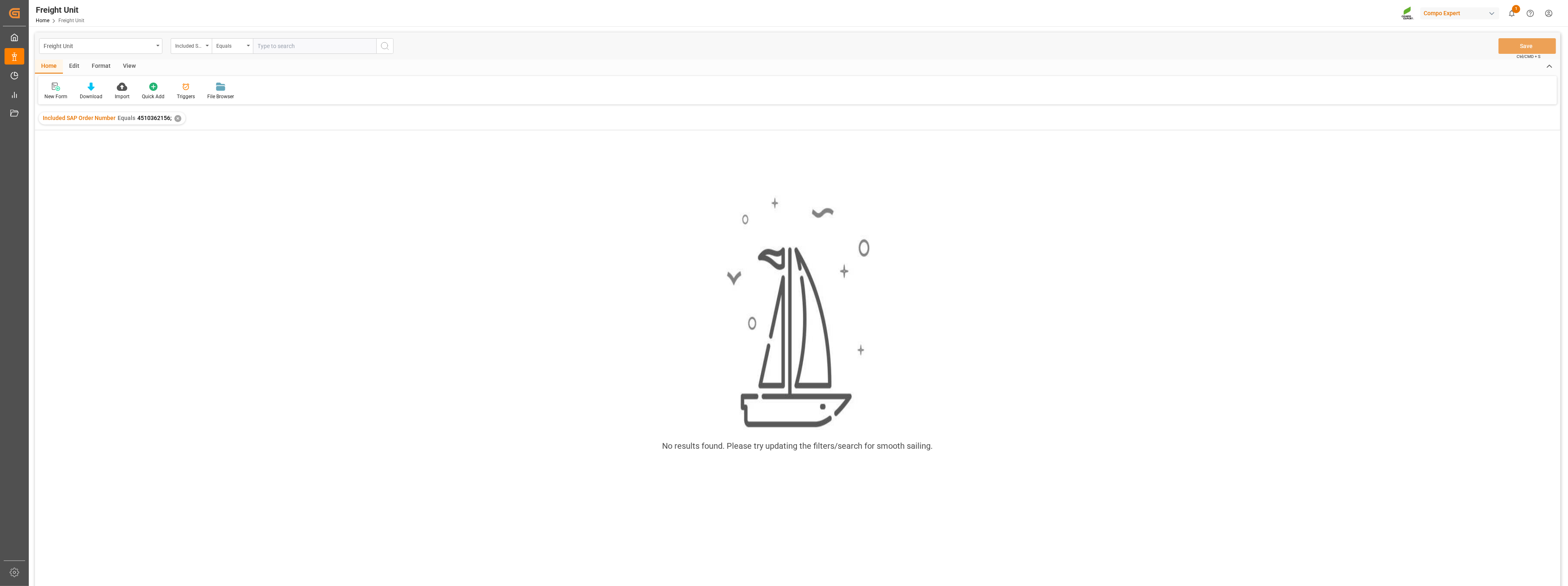
click at [173, 118] on div "Included SAP Order Number Equals 4510362156; ✕" at bounding box center [112, 118] width 147 height 12
click at [176, 119] on div "✕" at bounding box center [178, 118] width 7 height 7
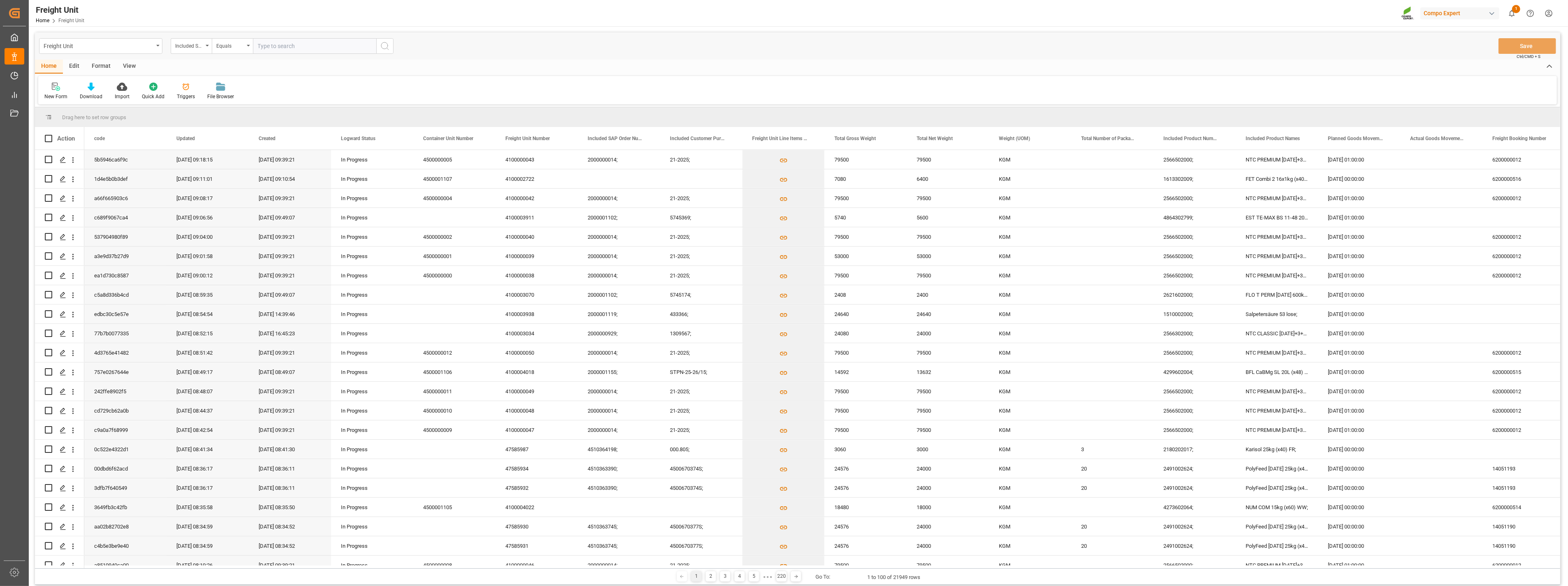
click at [274, 48] on input "text" at bounding box center [314, 46] width 123 height 16
paste input "4510362564"
type input "4510362564;"
